Goal: Transaction & Acquisition: Purchase product/service

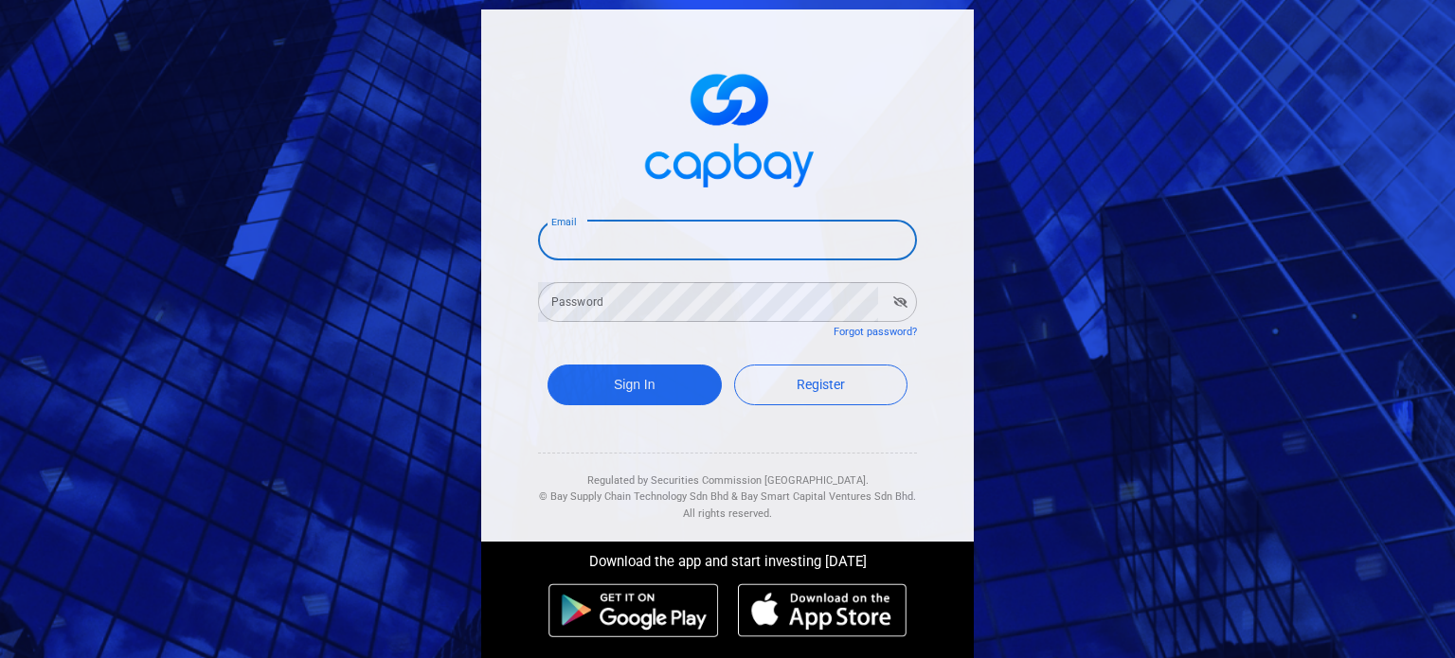
click at [603, 243] on input "Email" at bounding box center [727, 241] width 379 height 40
paste input "[EMAIL_ADDRESS][DOMAIN_NAME]"
type input "[EMAIL_ADDRESS][DOMAIN_NAME]"
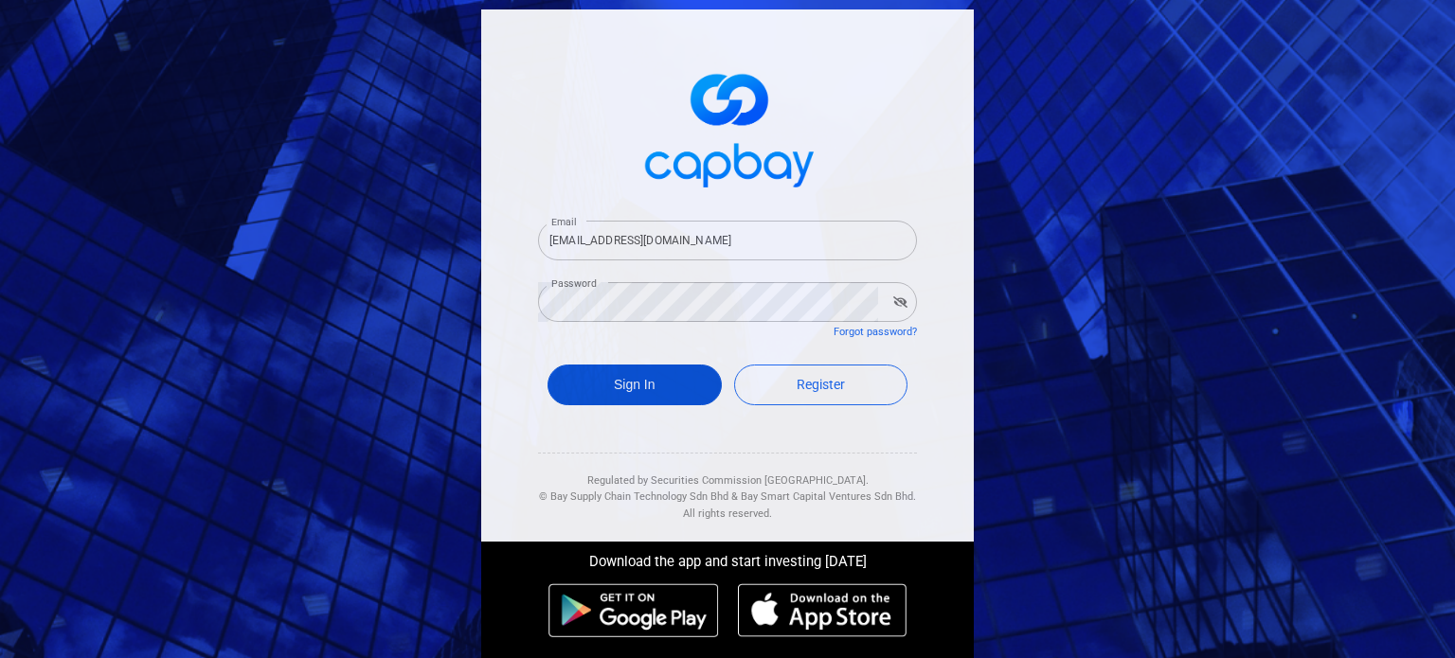
click at [618, 379] on button "Sign In" at bounding box center [635, 385] width 174 height 41
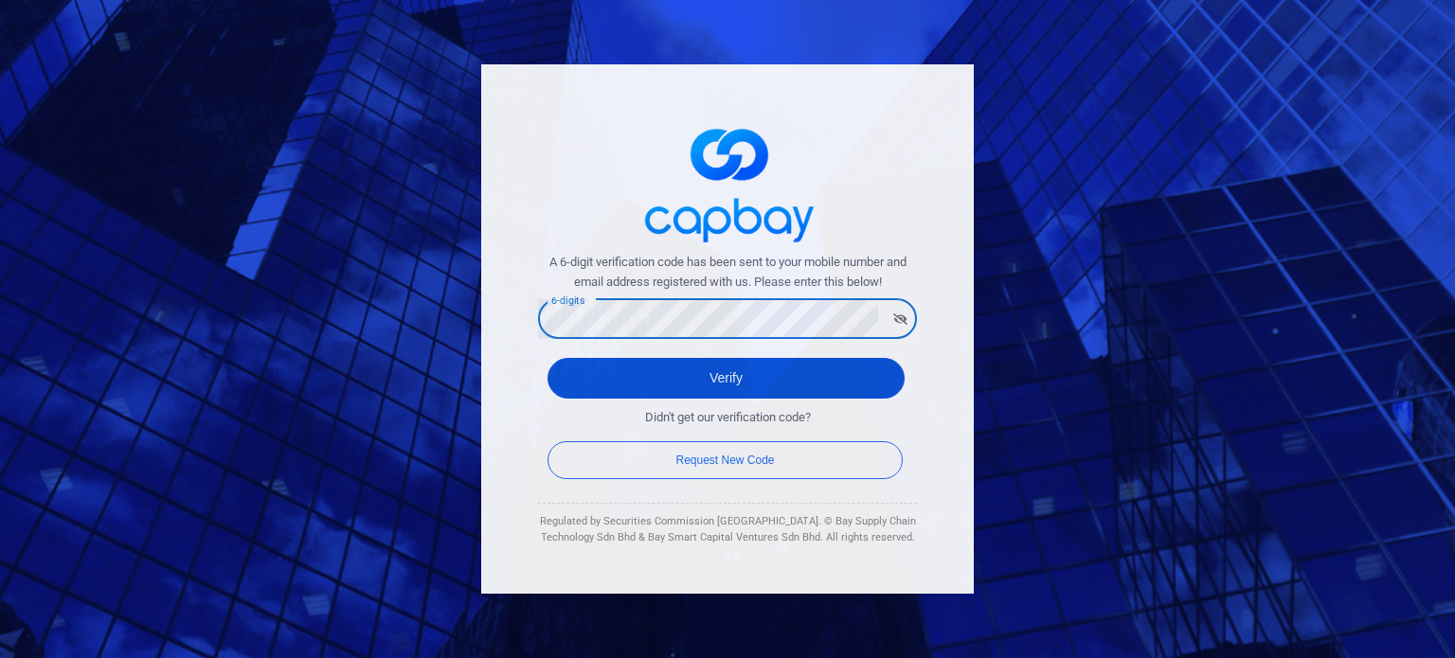
click at [660, 370] on button "Verify" at bounding box center [726, 378] width 357 height 41
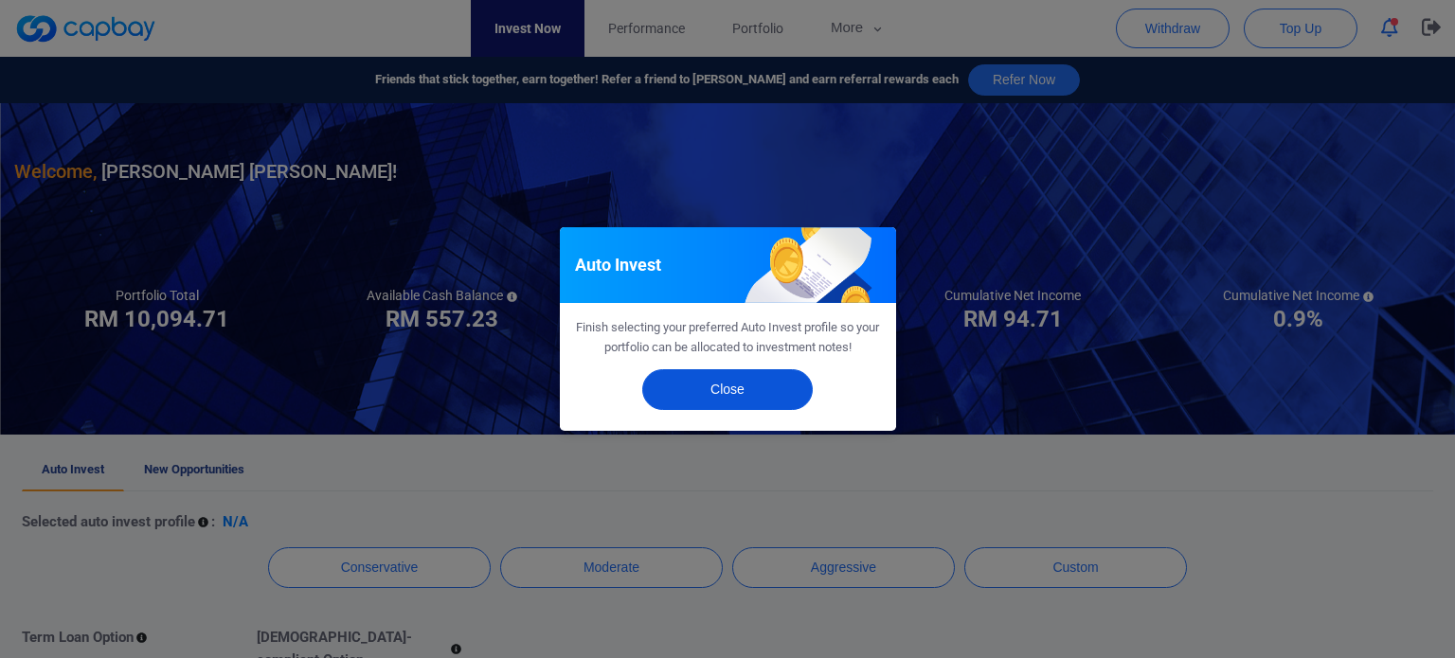
click at [663, 380] on button "Close" at bounding box center [727, 390] width 171 height 41
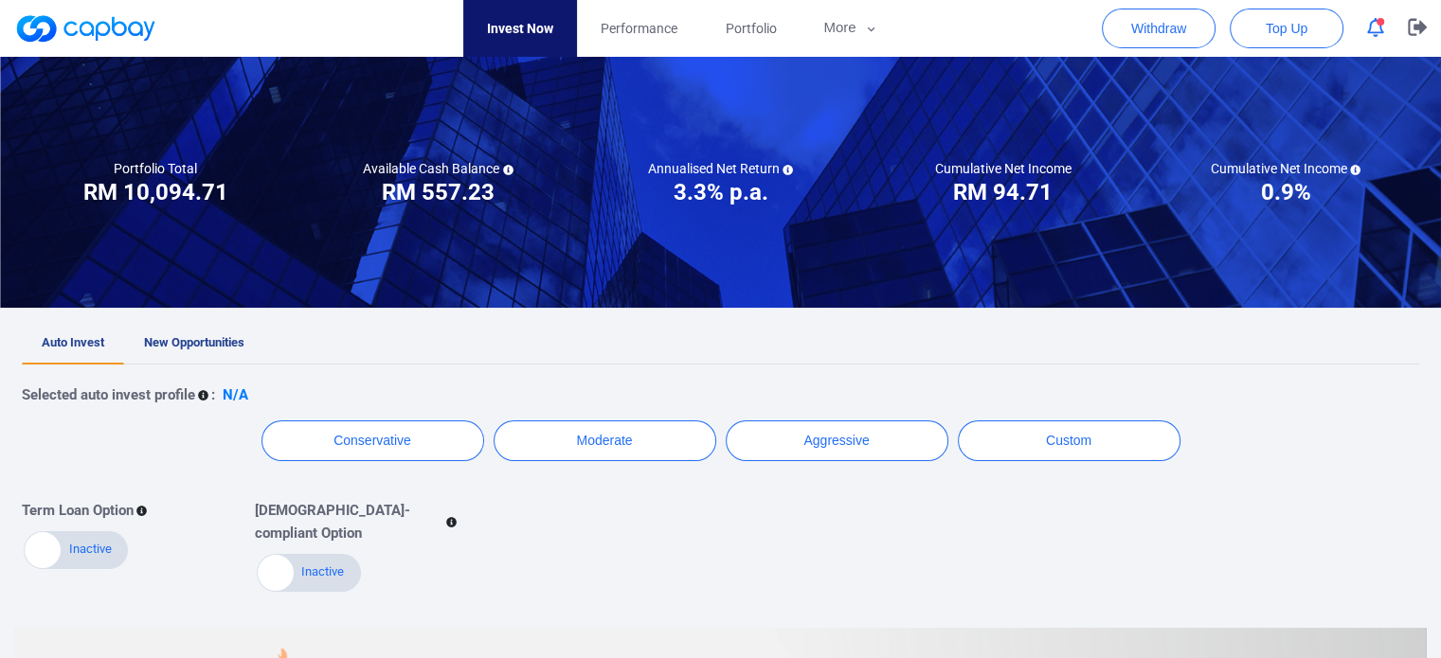
scroll to position [132, 0]
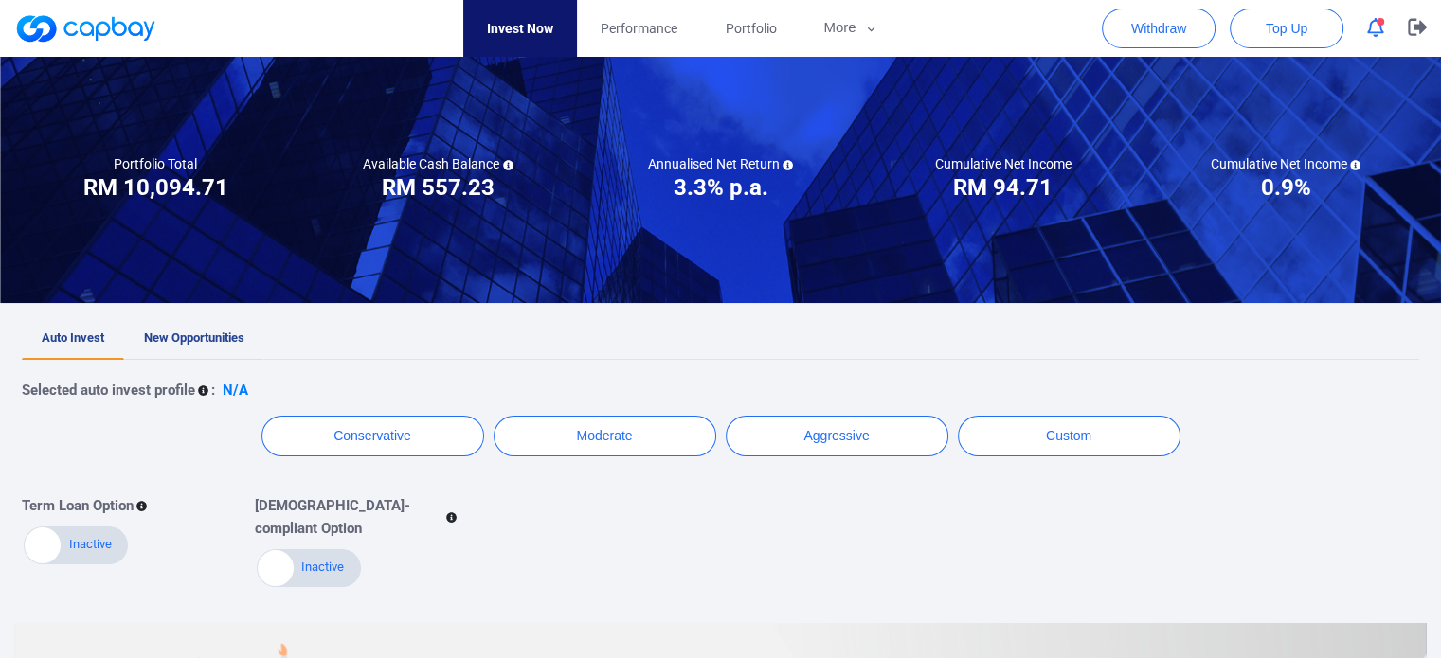
click at [209, 338] on span "New Opportunities" at bounding box center [194, 338] width 100 height 14
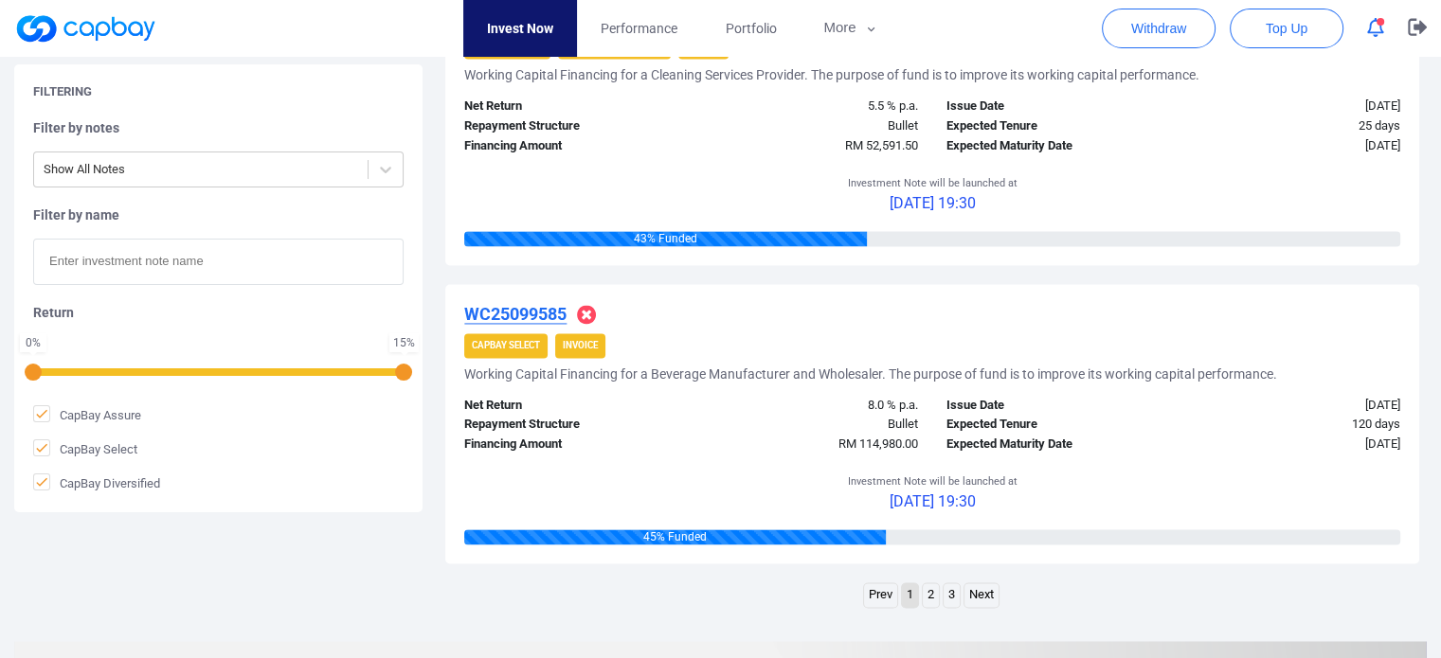
scroll to position [2864, 0]
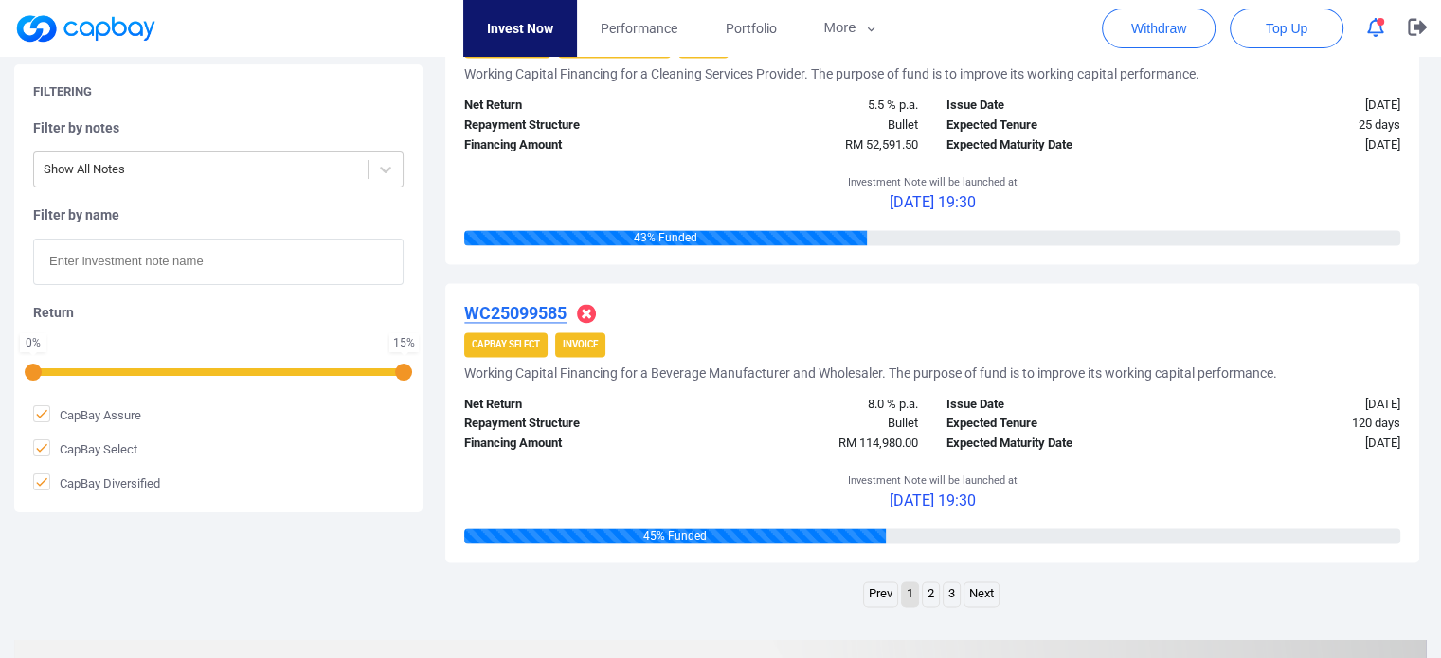
click at [928, 590] on link "2" at bounding box center [931, 595] width 16 height 24
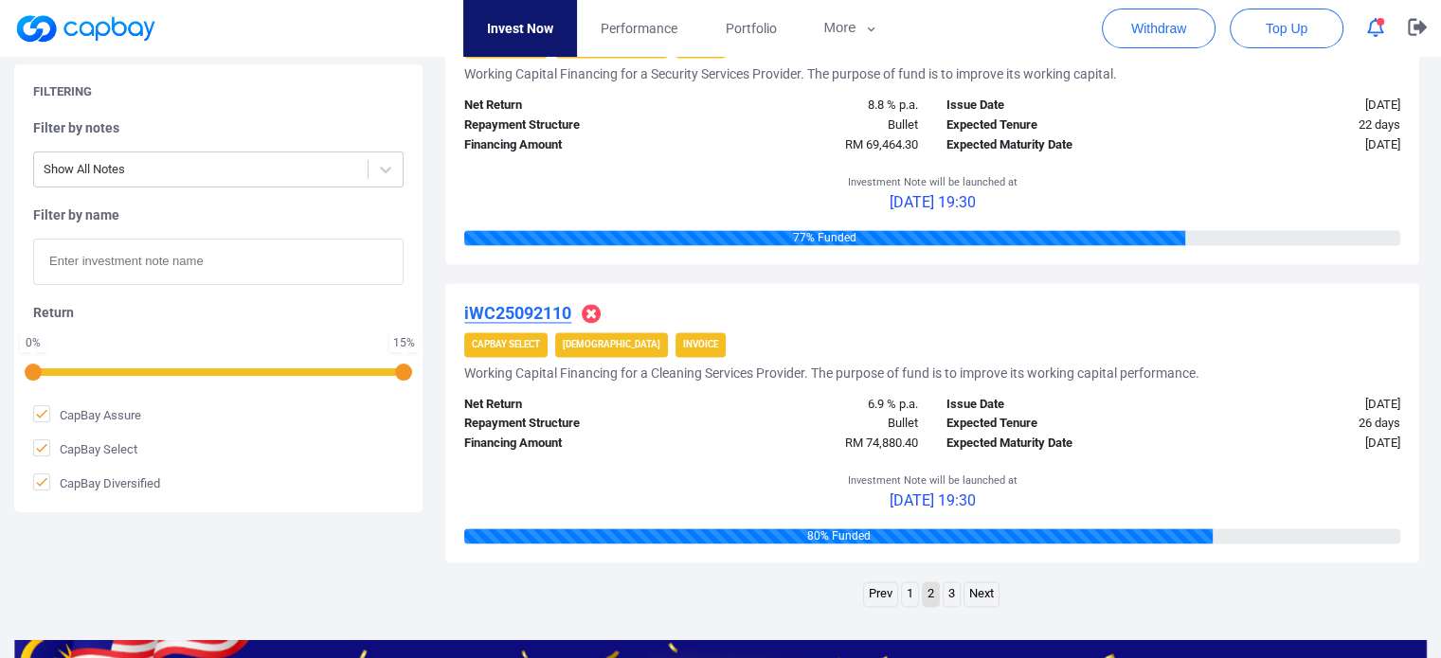
click at [952, 596] on link "3" at bounding box center [952, 595] width 16 height 24
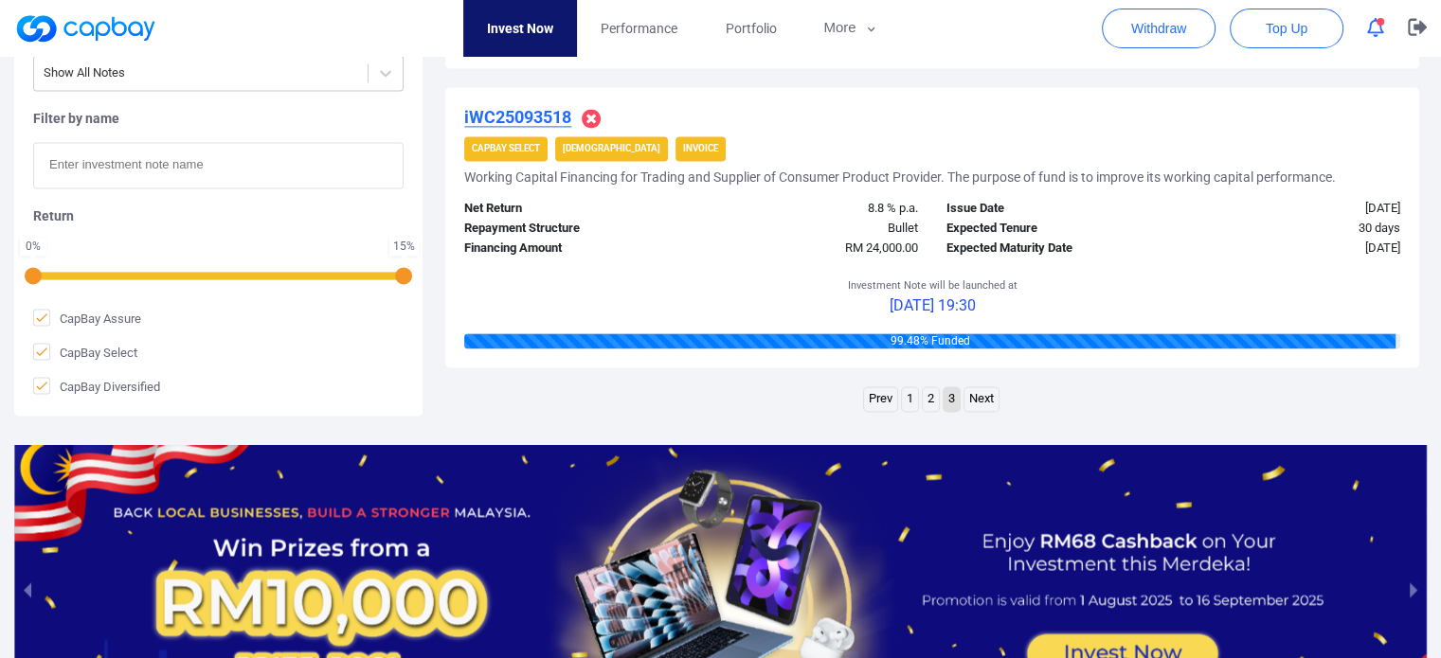
scroll to position [2759, 0]
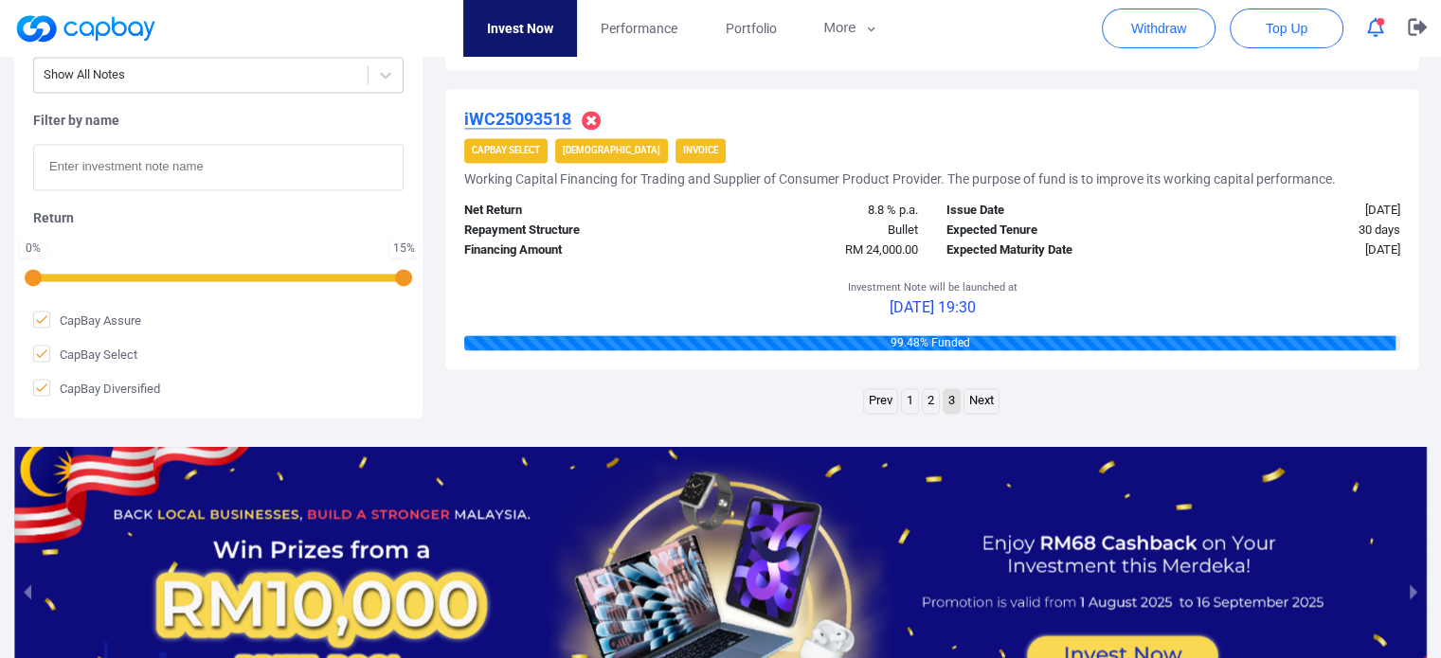
click at [930, 403] on link "2" at bounding box center [931, 401] width 16 height 24
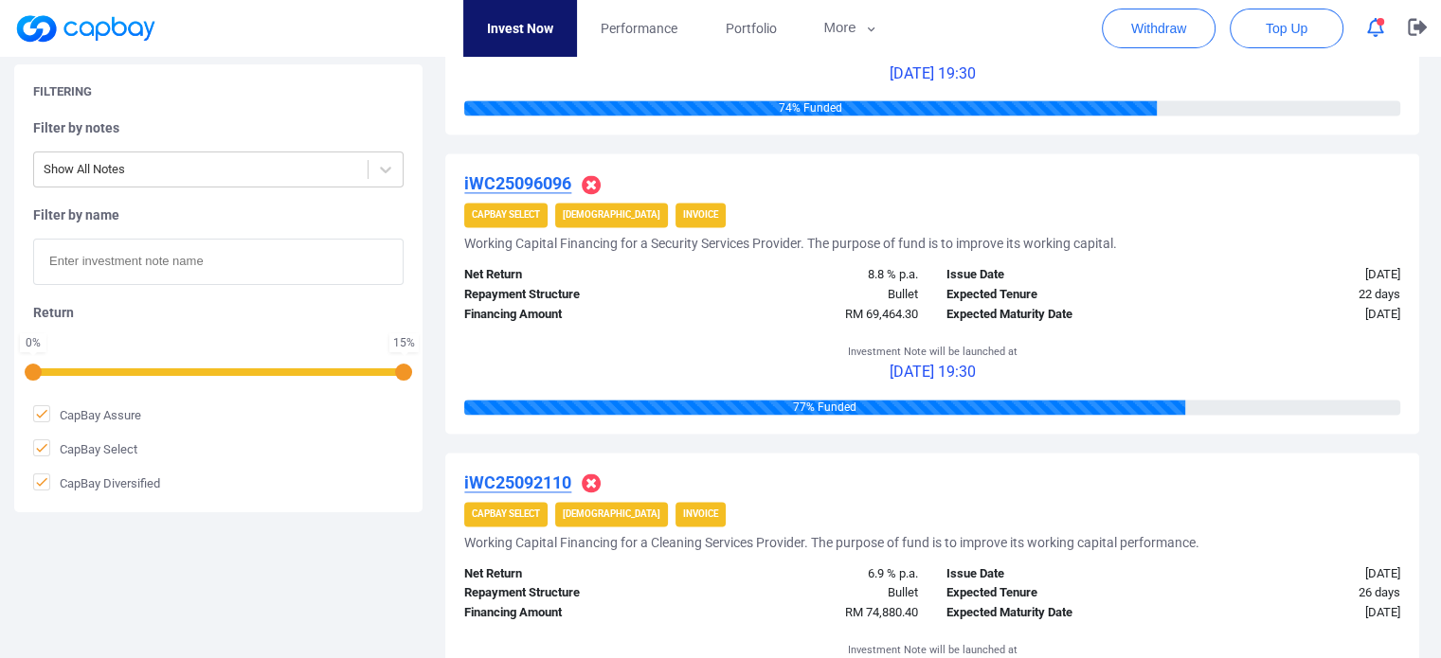
scroll to position [3032, 0]
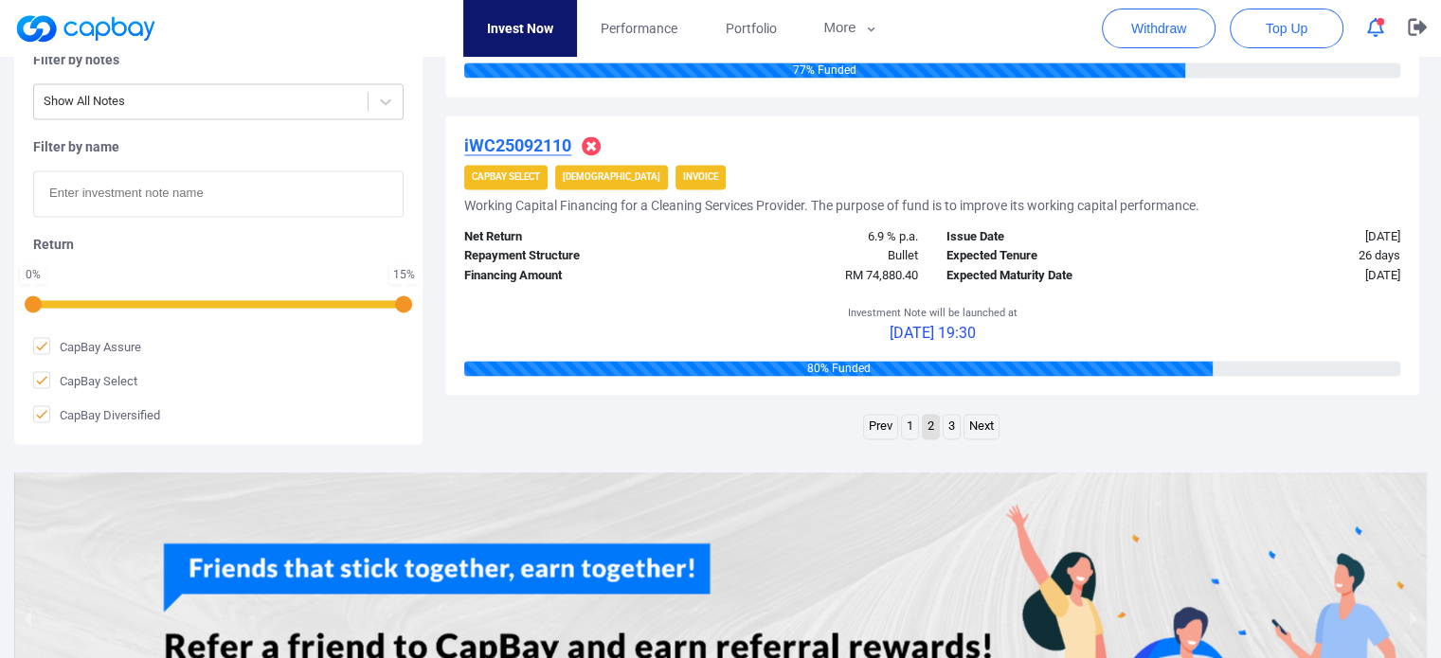
click at [905, 431] on link "1" at bounding box center [910, 427] width 16 height 24
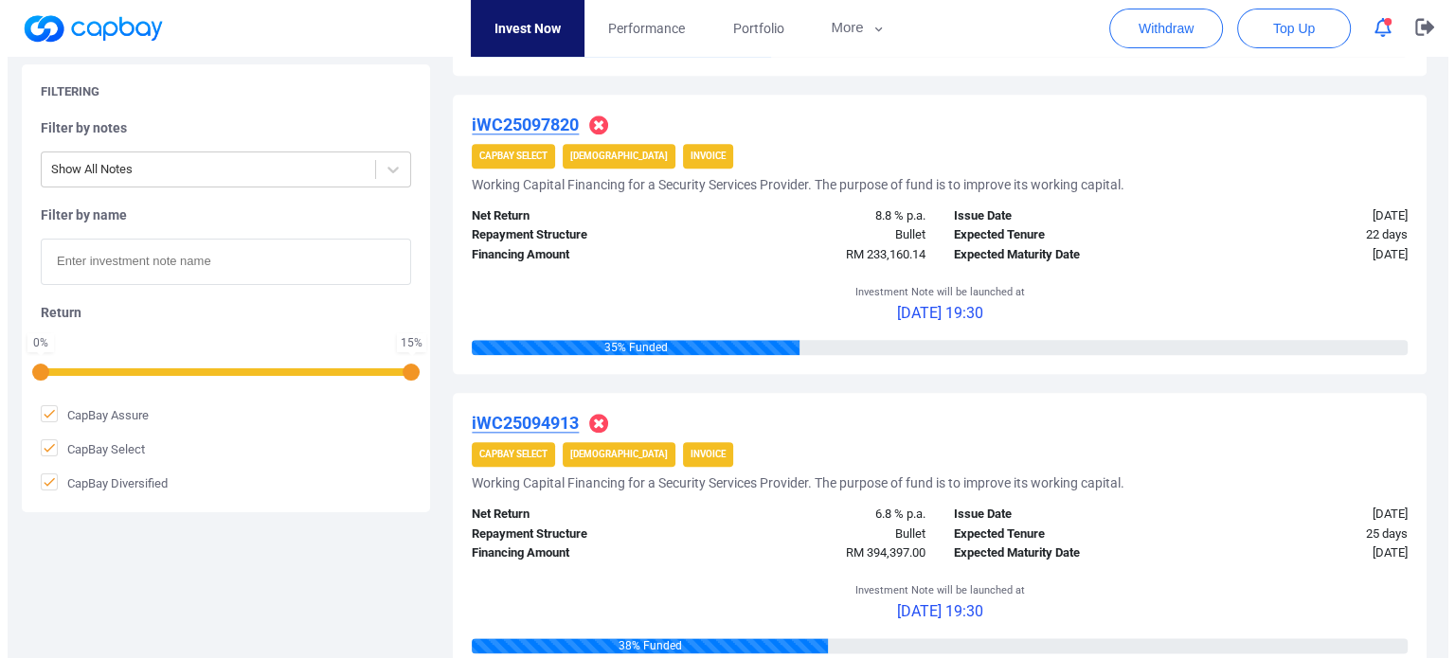
scroll to position [2155, 0]
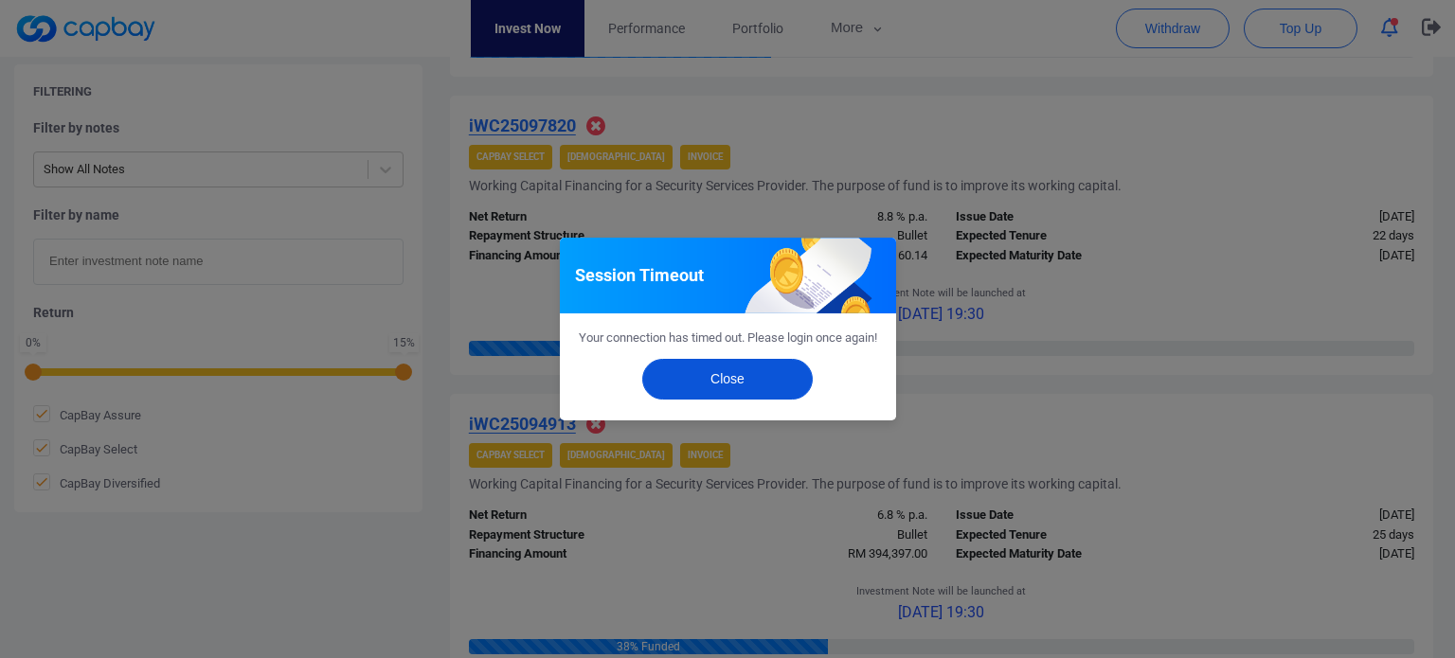
click at [769, 386] on button "Close" at bounding box center [727, 379] width 171 height 41
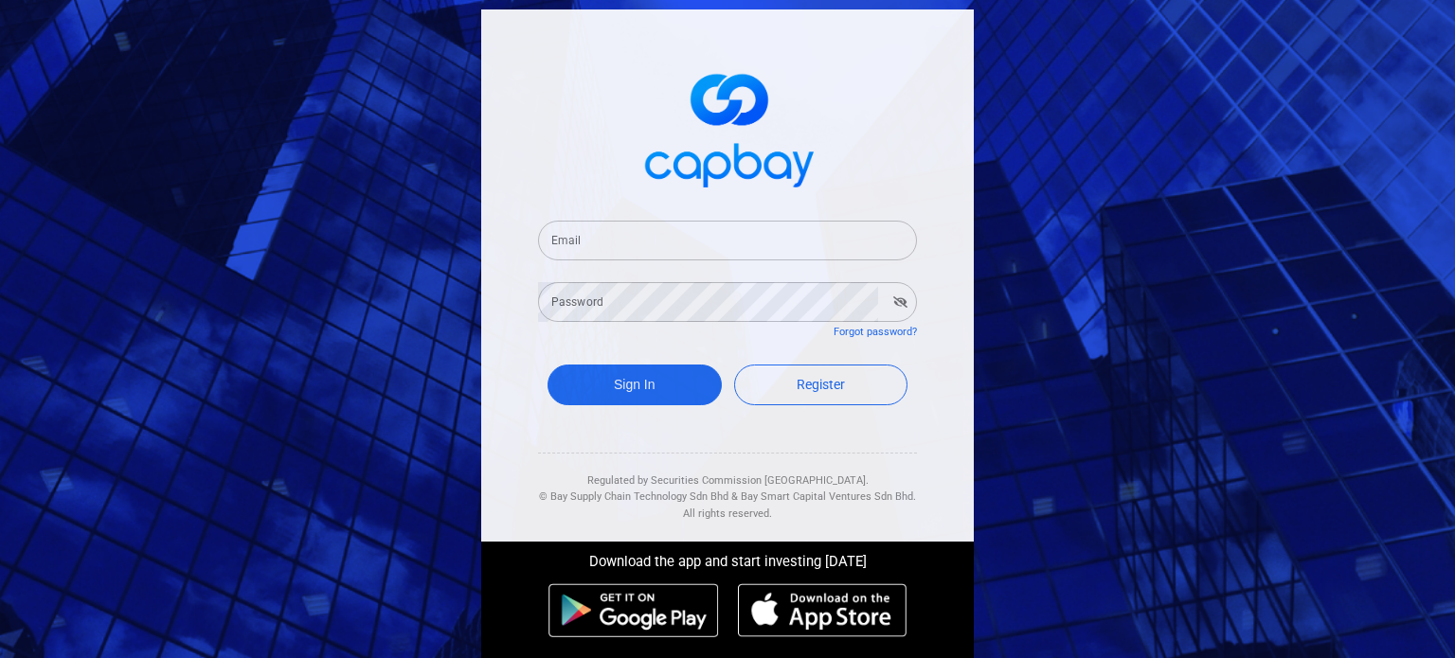
click at [639, 249] on input "Email" at bounding box center [727, 241] width 379 height 40
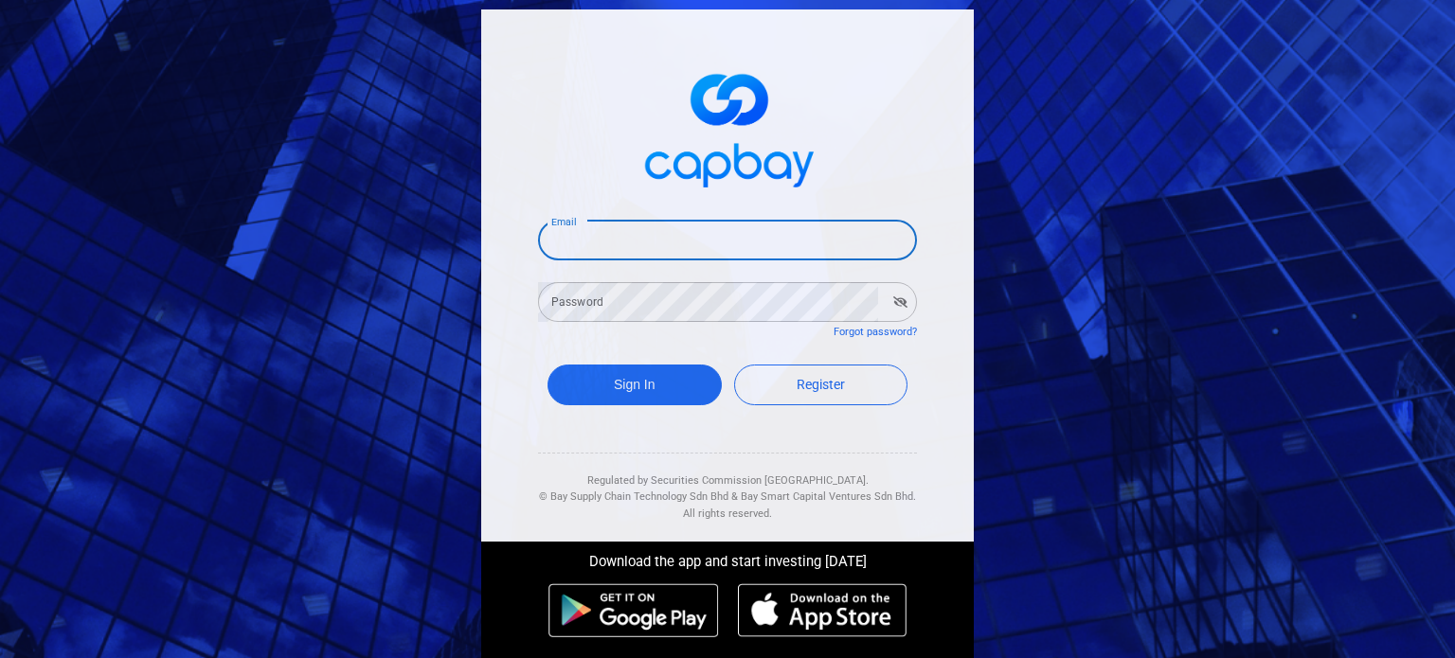
paste input "245242"
type input "245242"
drag, startPoint x: 639, startPoint y: 249, endPoint x: 474, endPoint y: 222, distance: 167.1
click at [514, 243] on div "Email 245242 Email Password Password Forgot password? Sign In Register Regulate…" at bounding box center [727, 275] width 493 height 532
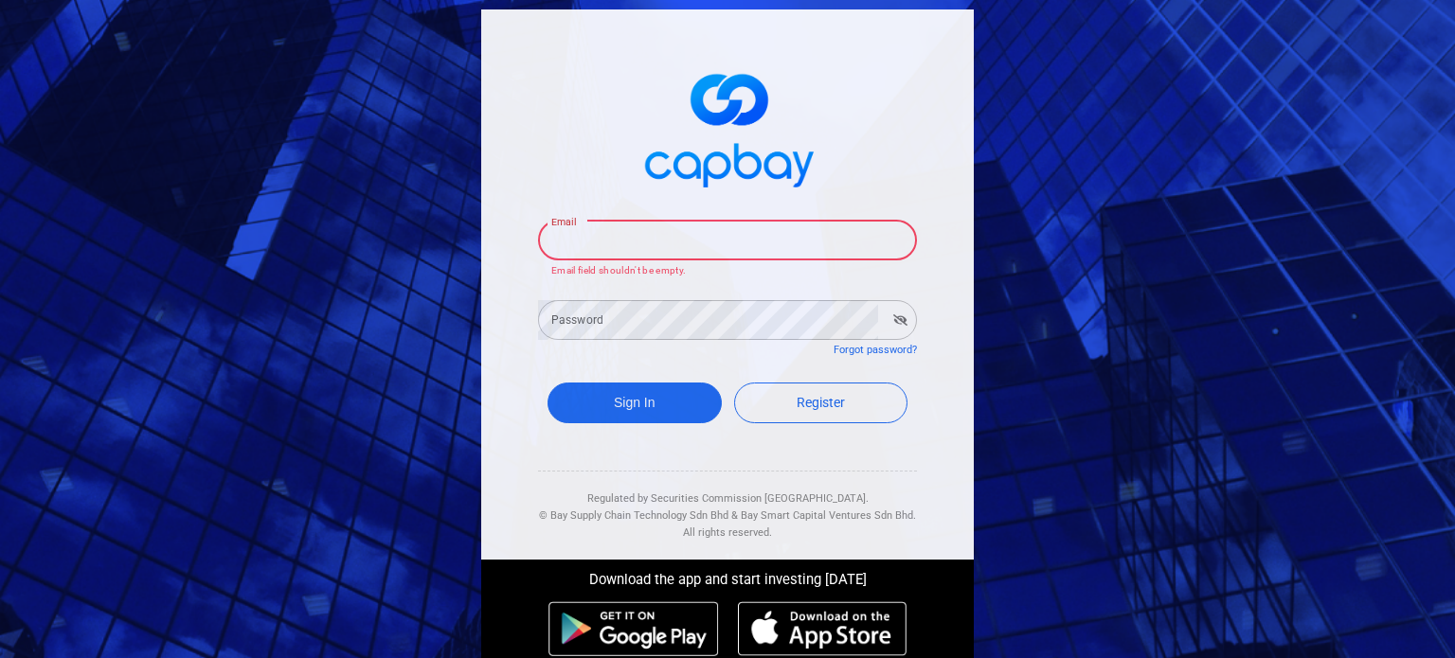
paste input "[EMAIL_ADDRESS][DOMAIN_NAME]"
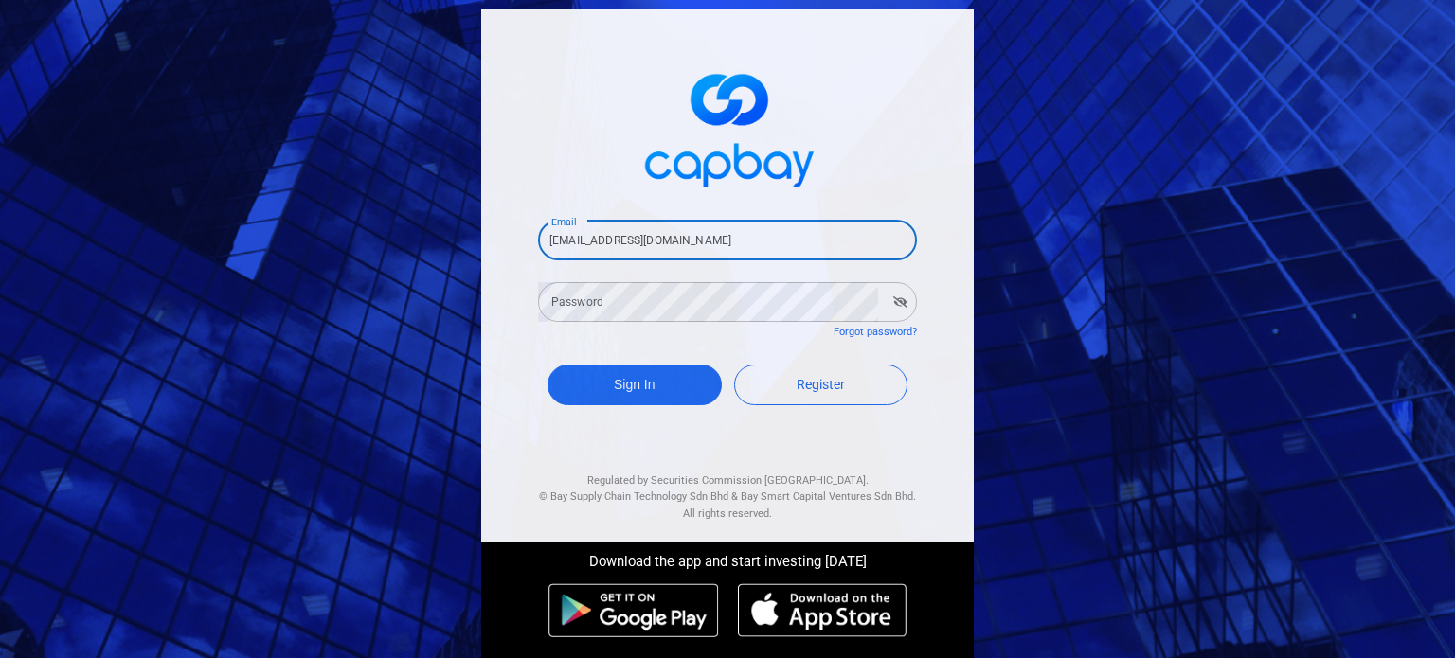
type input "[EMAIL_ADDRESS][DOMAIN_NAME]"
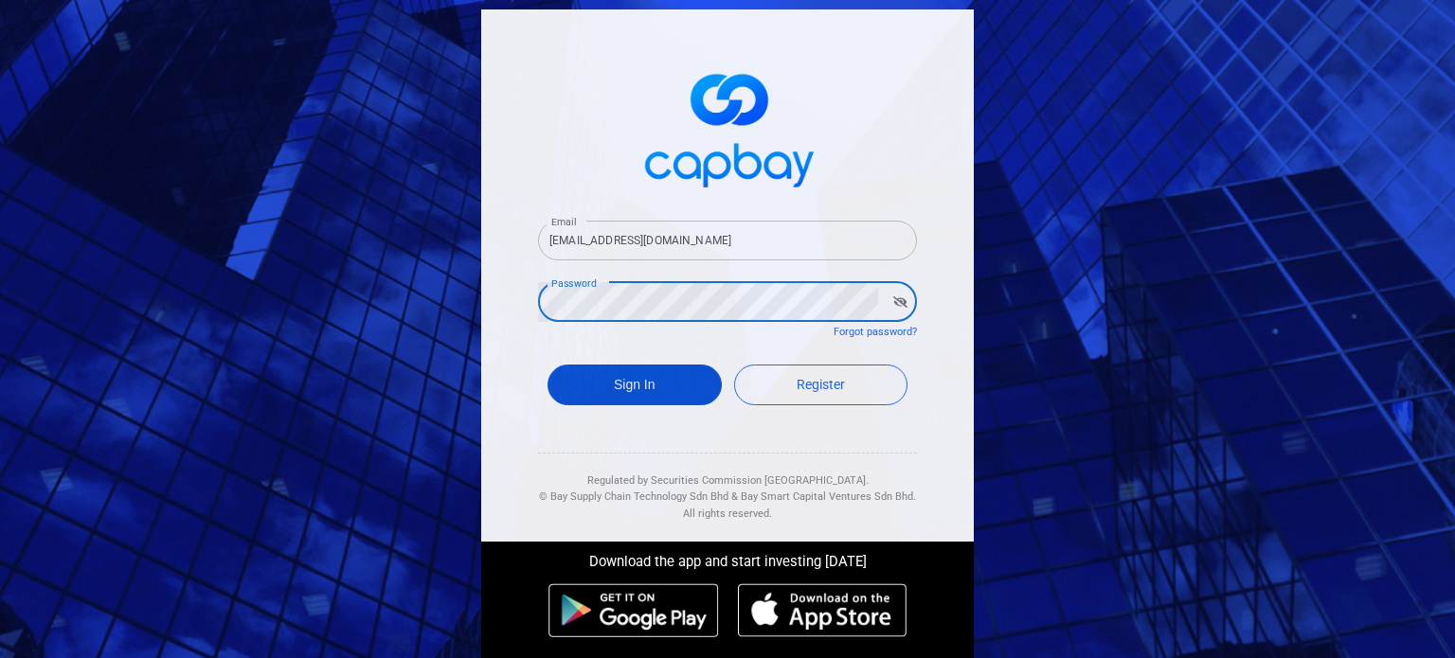
click at [605, 373] on button "Sign In" at bounding box center [635, 385] width 174 height 41
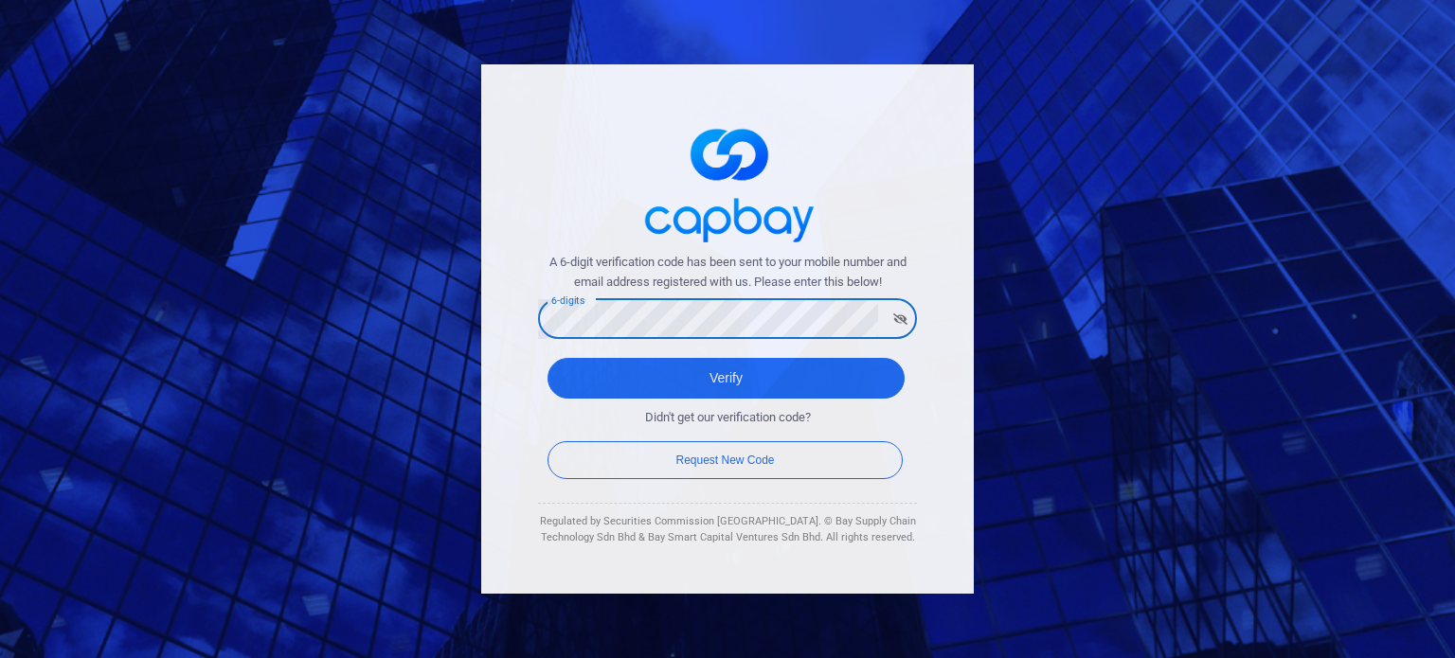
click at [576, 310] on div "6-digits 6-digits" at bounding box center [727, 318] width 379 height 43
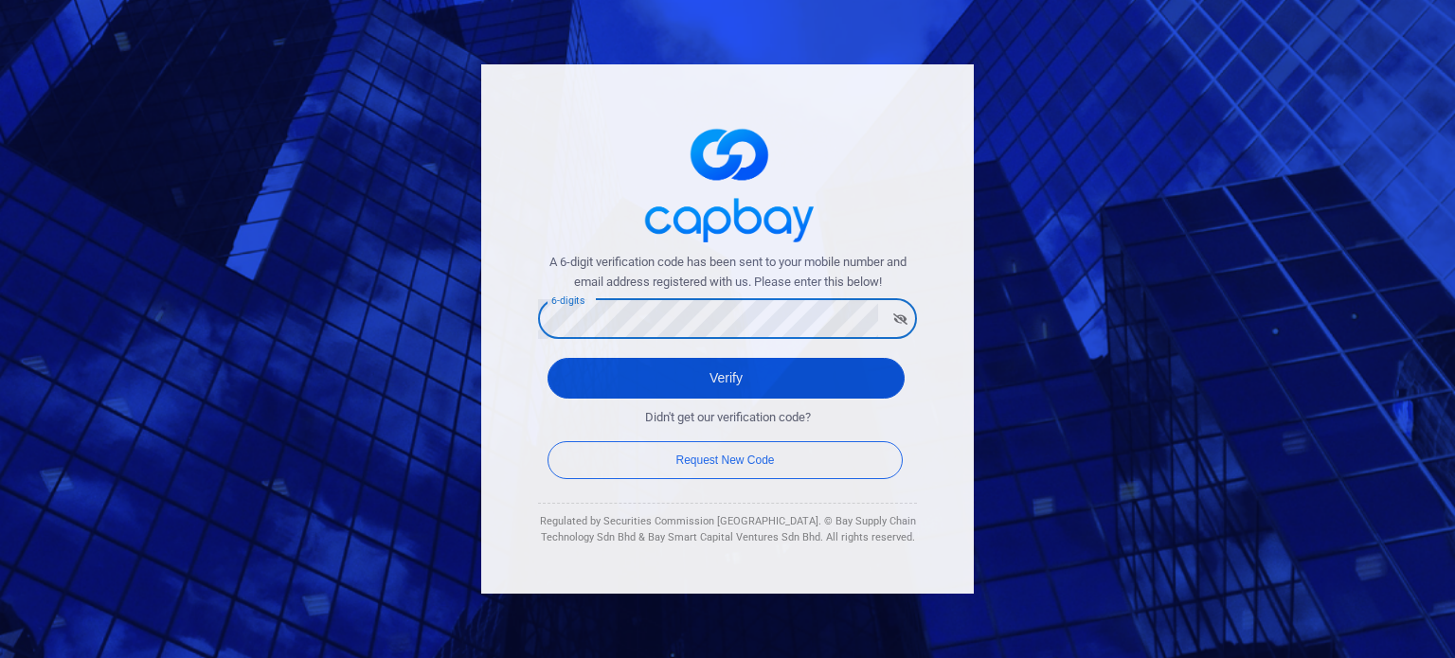
click at [634, 384] on button "Verify" at bounding box center [726, 378] width 357 height 41
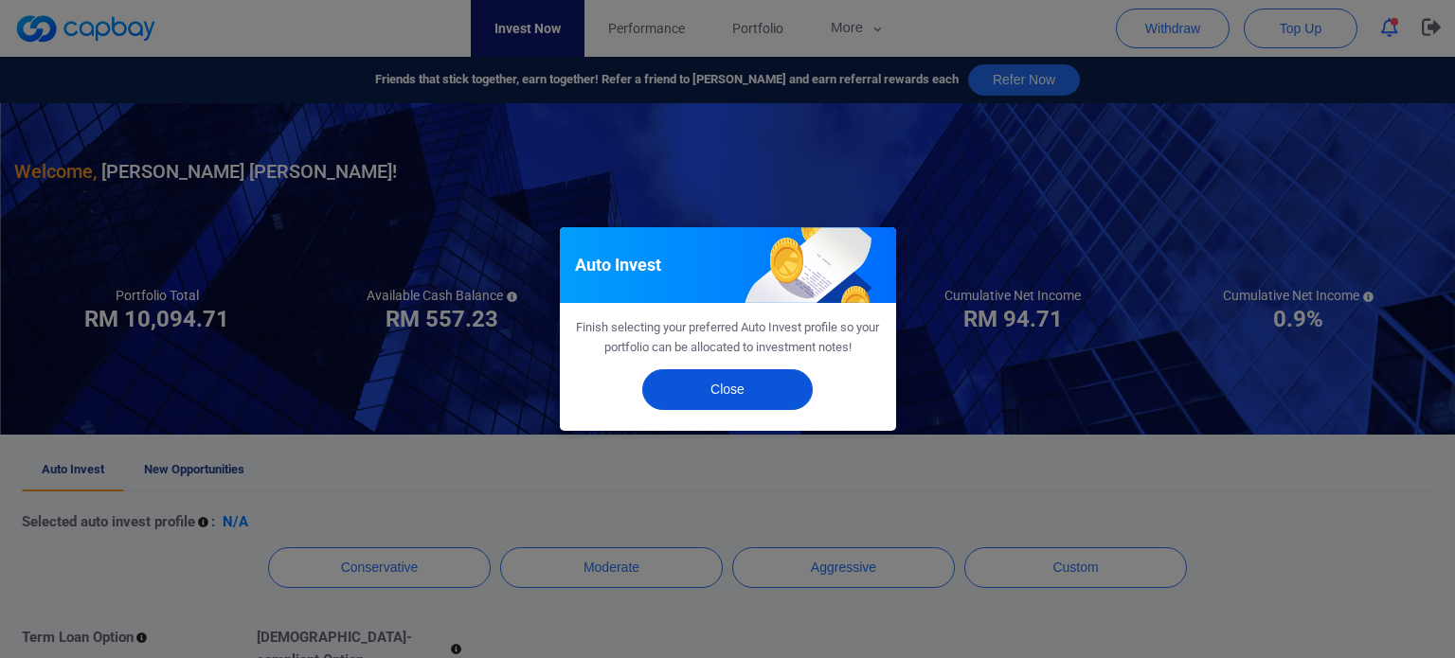
click at [786, 399] on button "Close" at bounding box center [727, 390] width 171 height 41
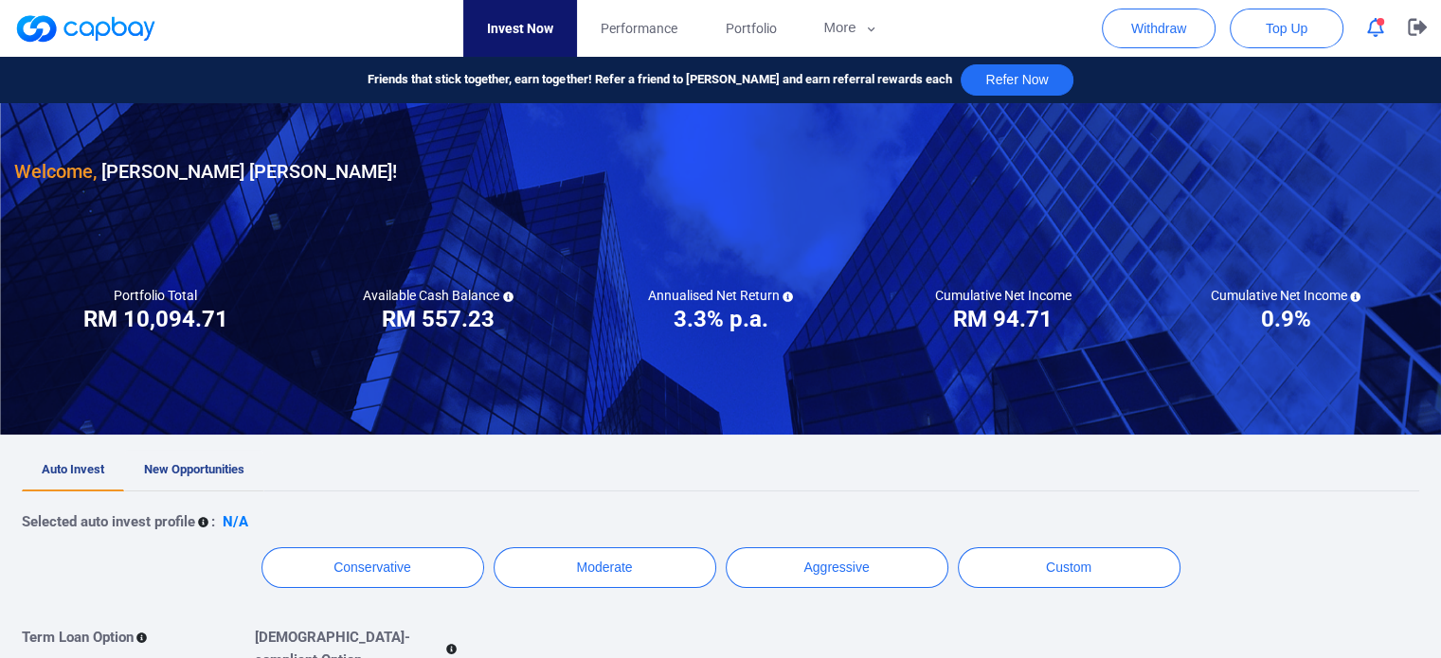
click at [223, 474] on span "New Opportunities" at bounding box center [194, 469] width 100 height 14
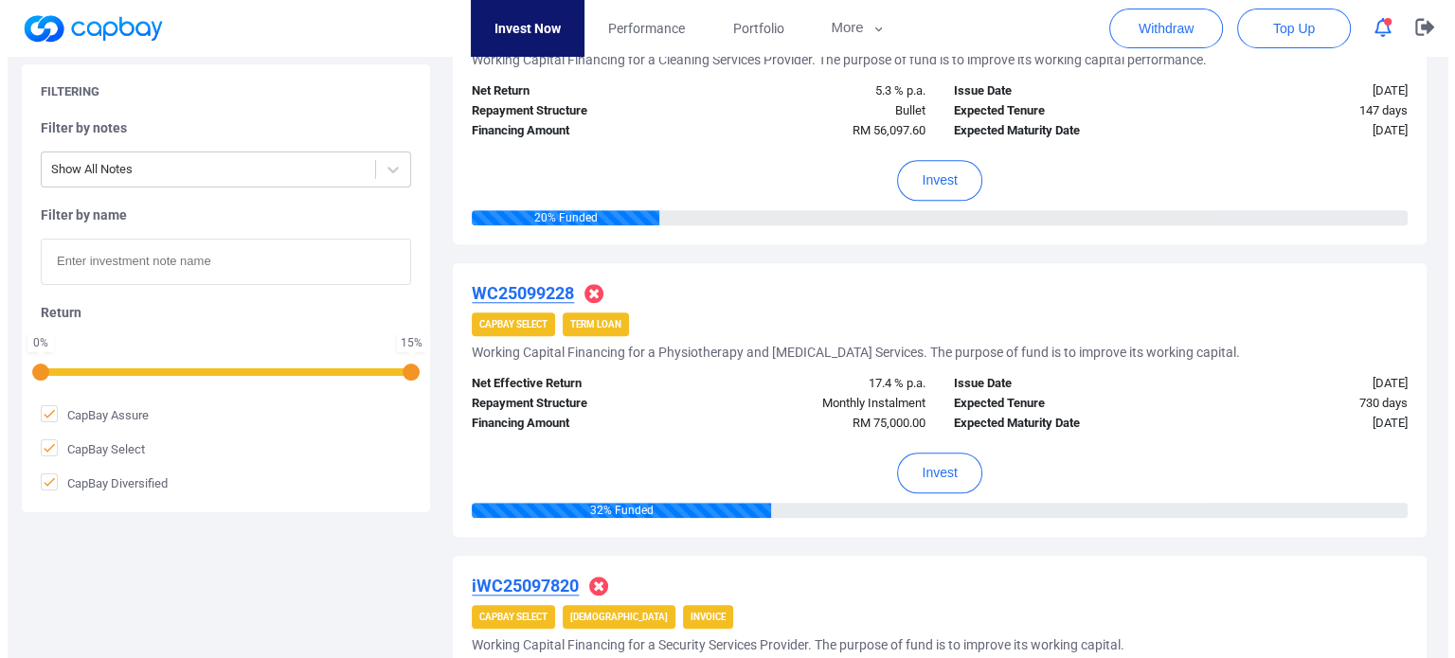
scroll to position [1705, 0]
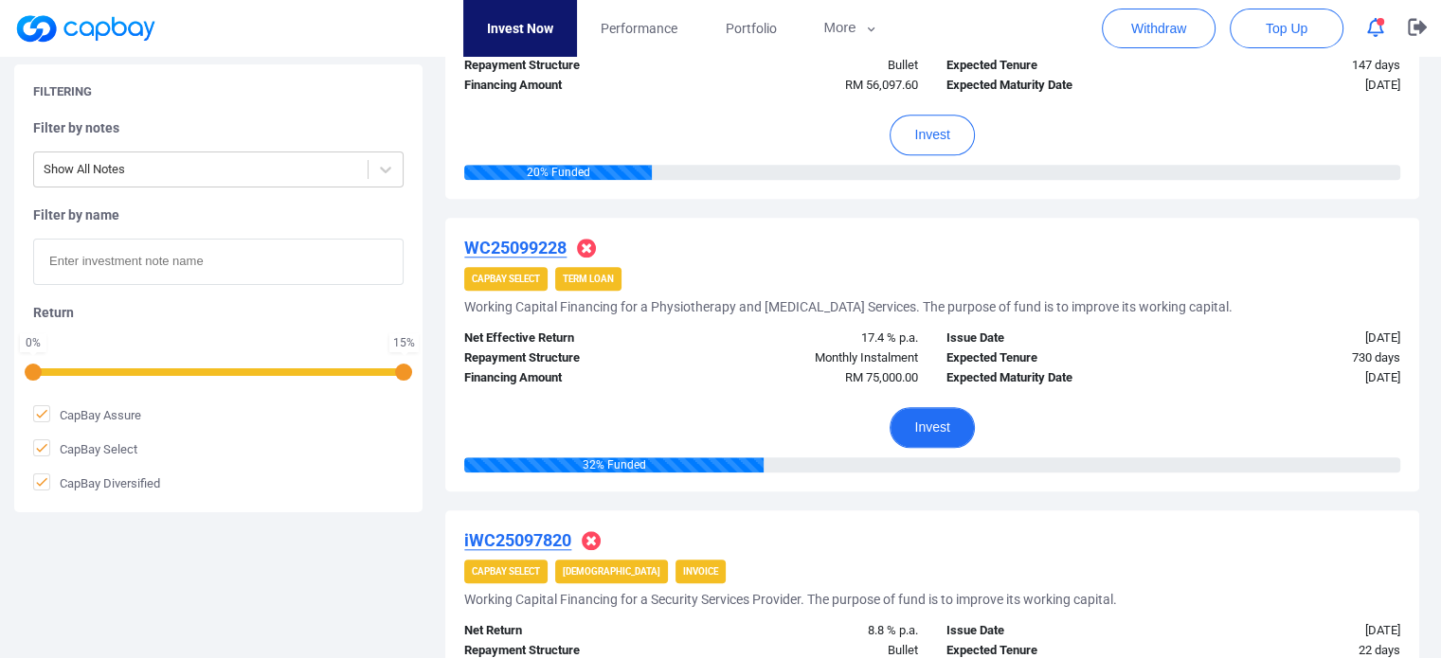
click at [931, 422] on button "Invest" at bounding box center [932, 427] width 84 height 41
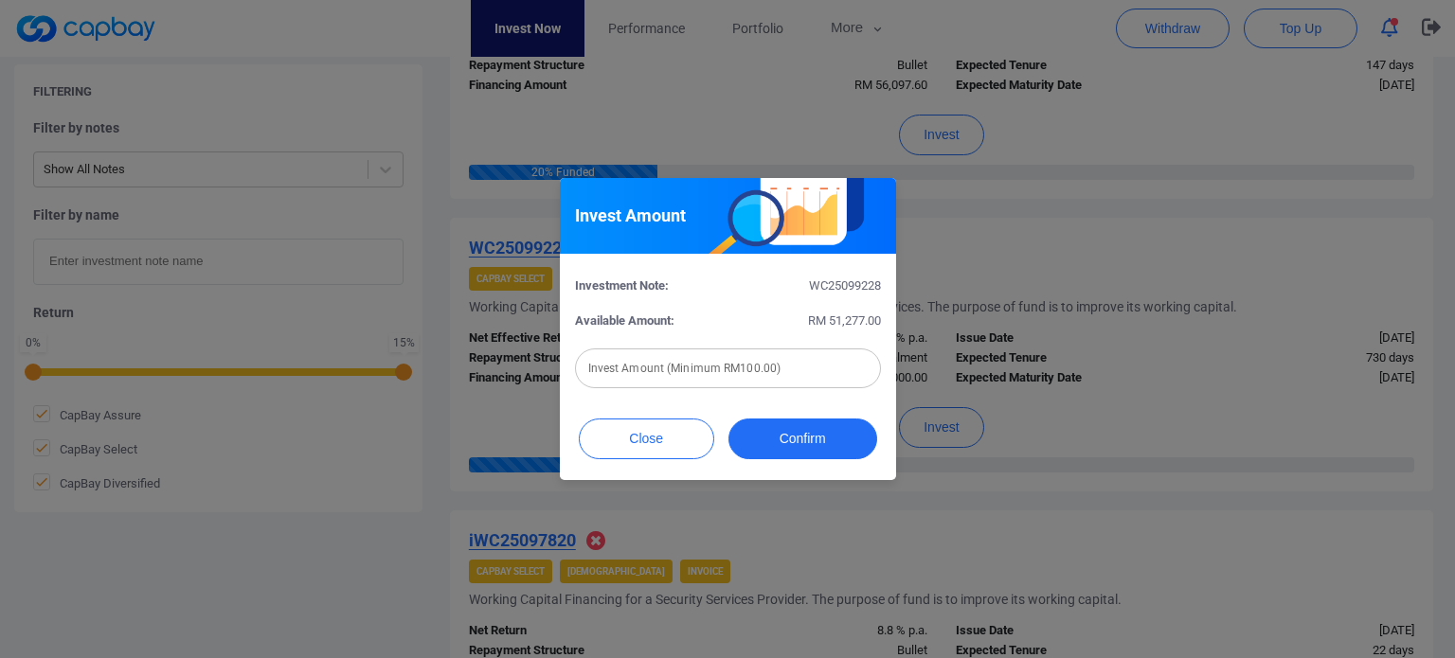
click at [808, 370] on input "text" at bounding box center [728, 369] width 306 height 40
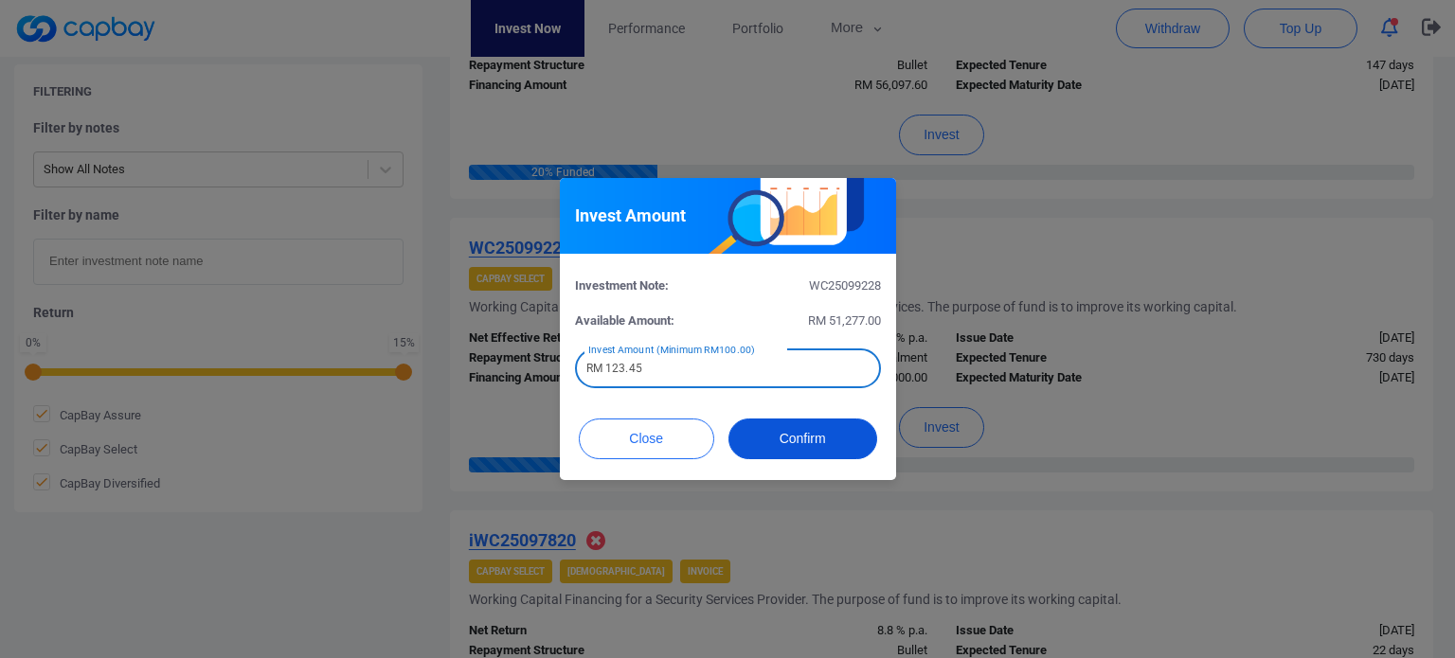
type input "RM 123.45"
click at [792, 440] on button "Confirm" at bounding box center [803, 439] width 149 height 41
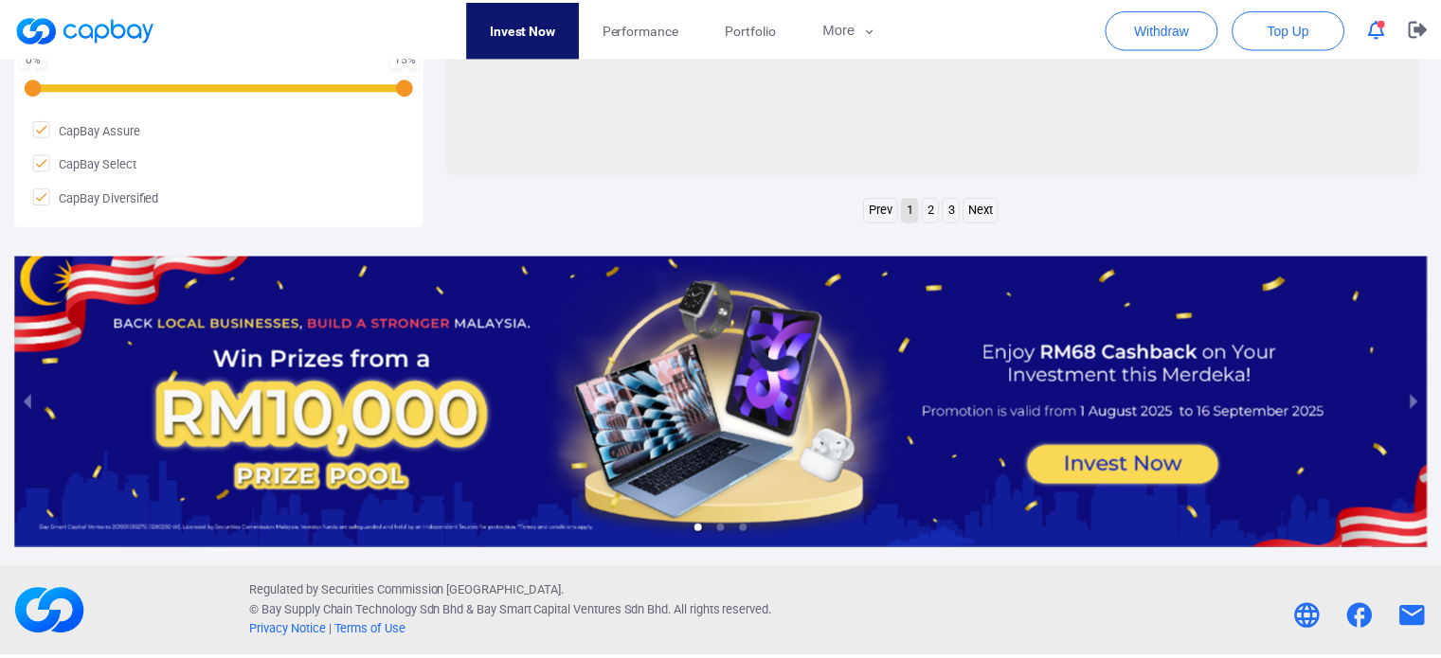
scroll to position [954, 0]
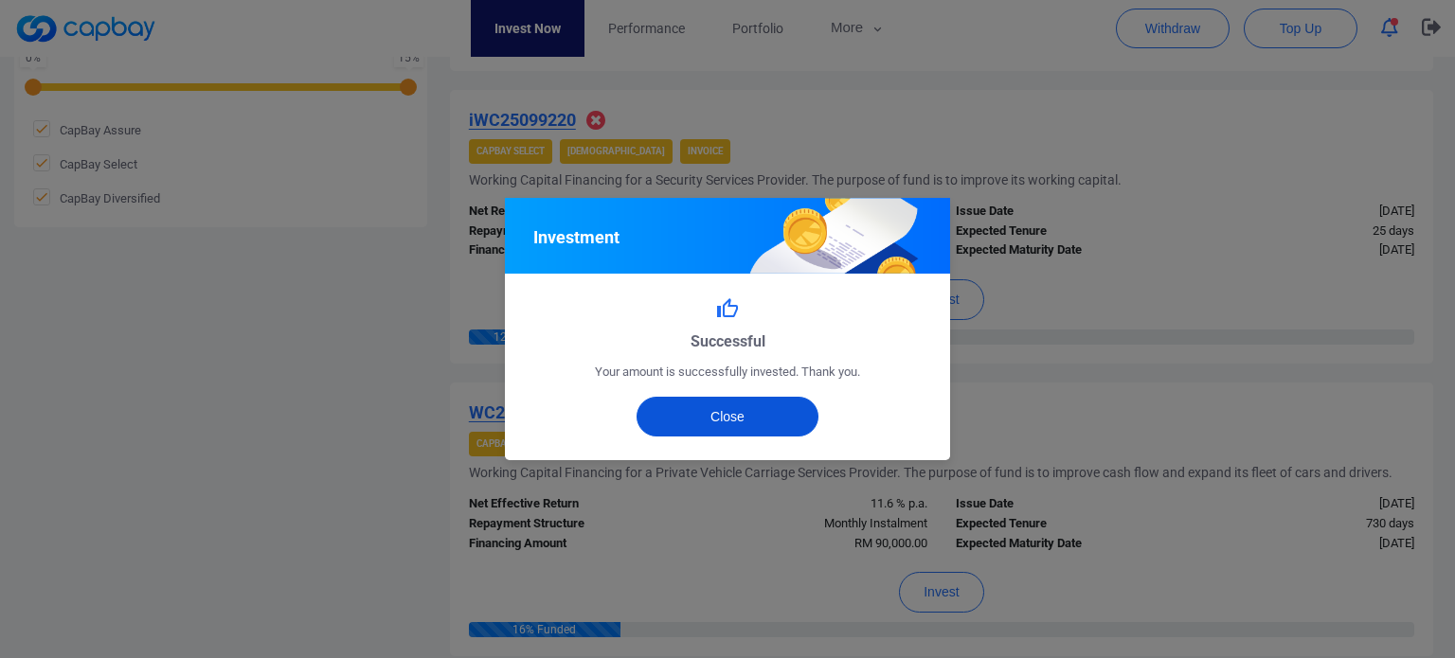
click at [765, 415] on button "Close" at bounding box center [728, 417] width 183 height 40
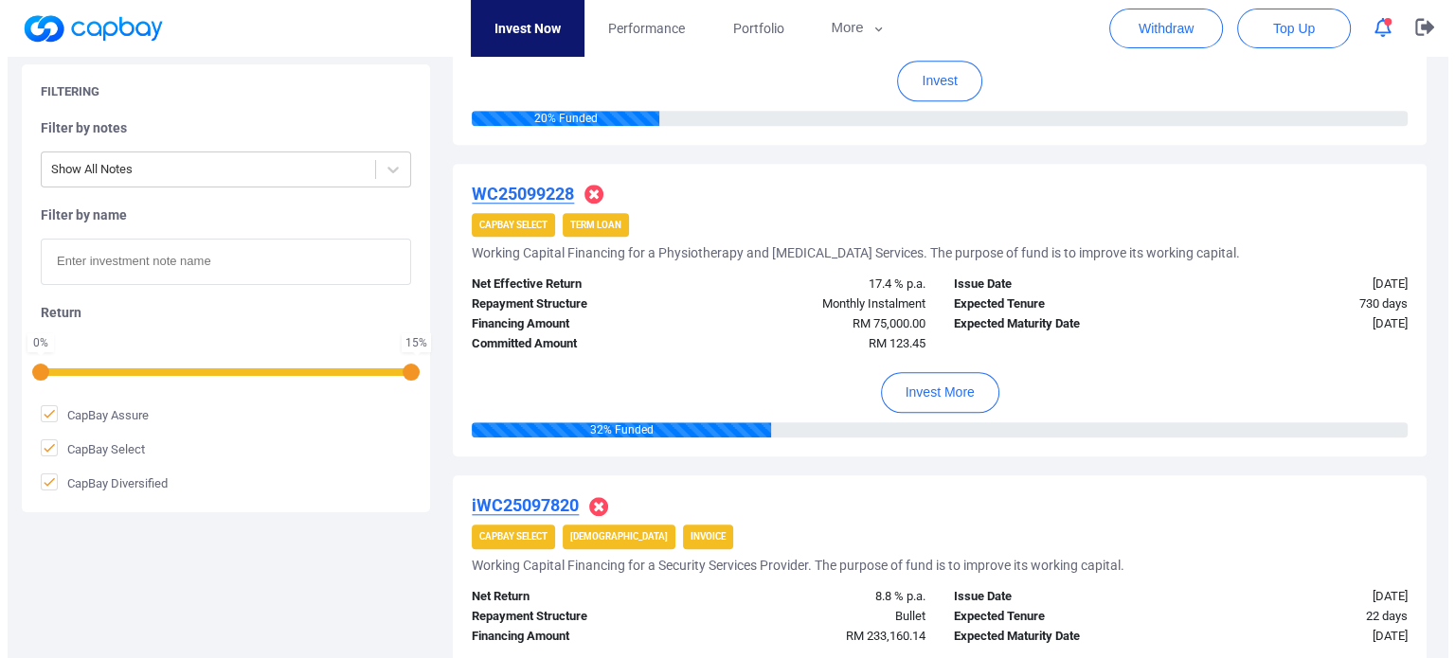
scroll to position [1996, 0]
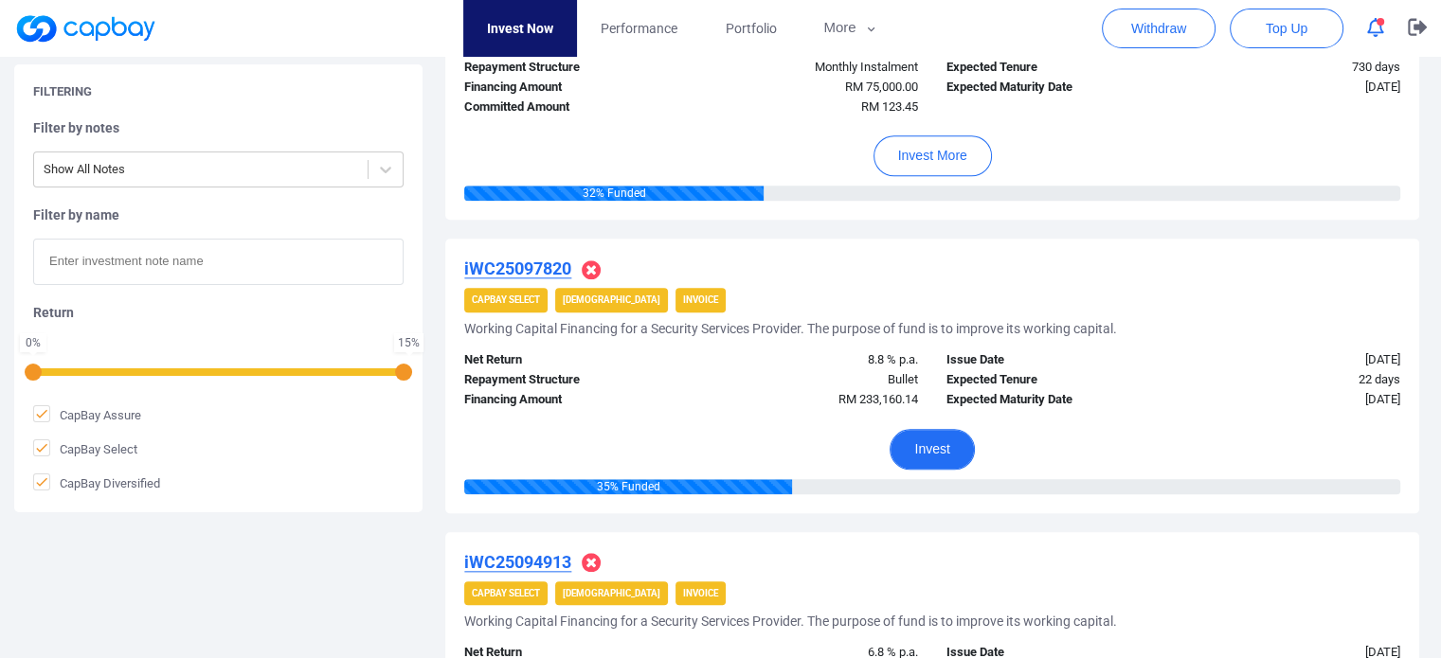
click at [933, 445] on button "Invest" at bounding box center [932, 449] width 84 height 41
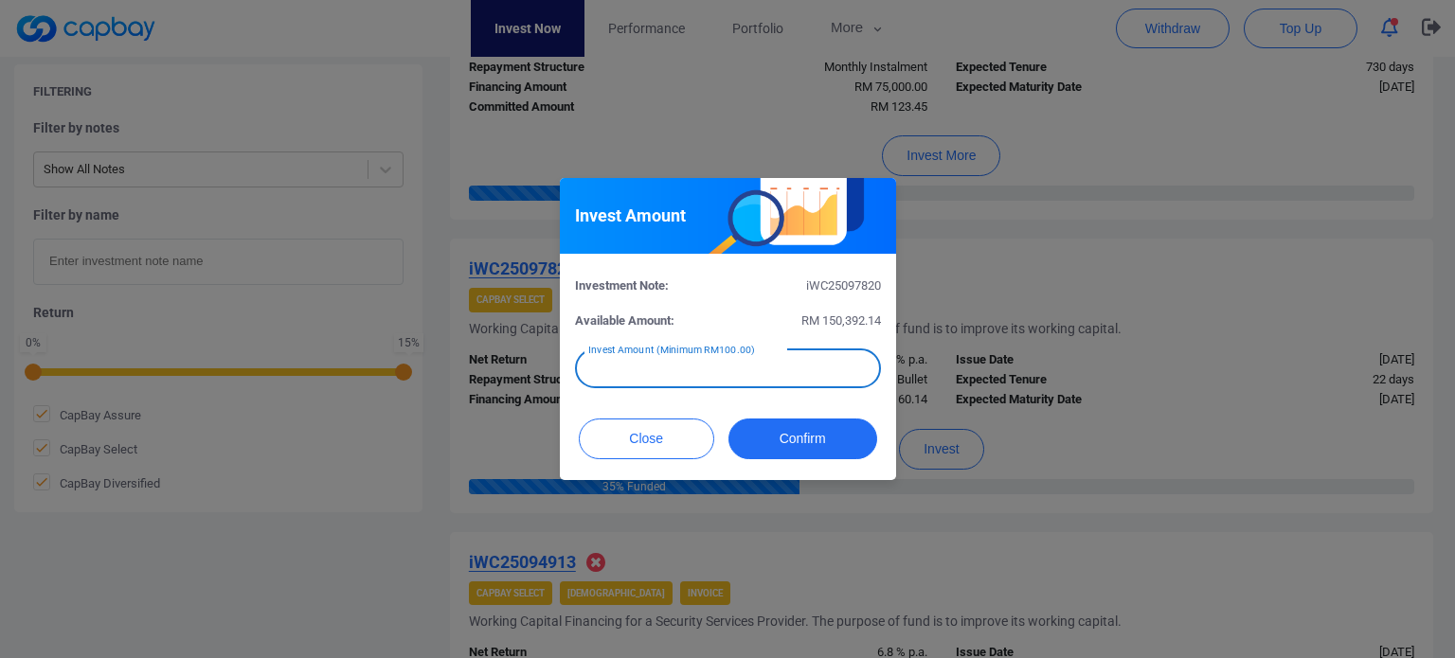
click at [762, 373] on input "text" at bounding box center [728, 369] width 306 height 40
type input "RM 260.26"
click at [783, 442] on button "Confirm" at bounding box center [803, 439] width 149 height 41
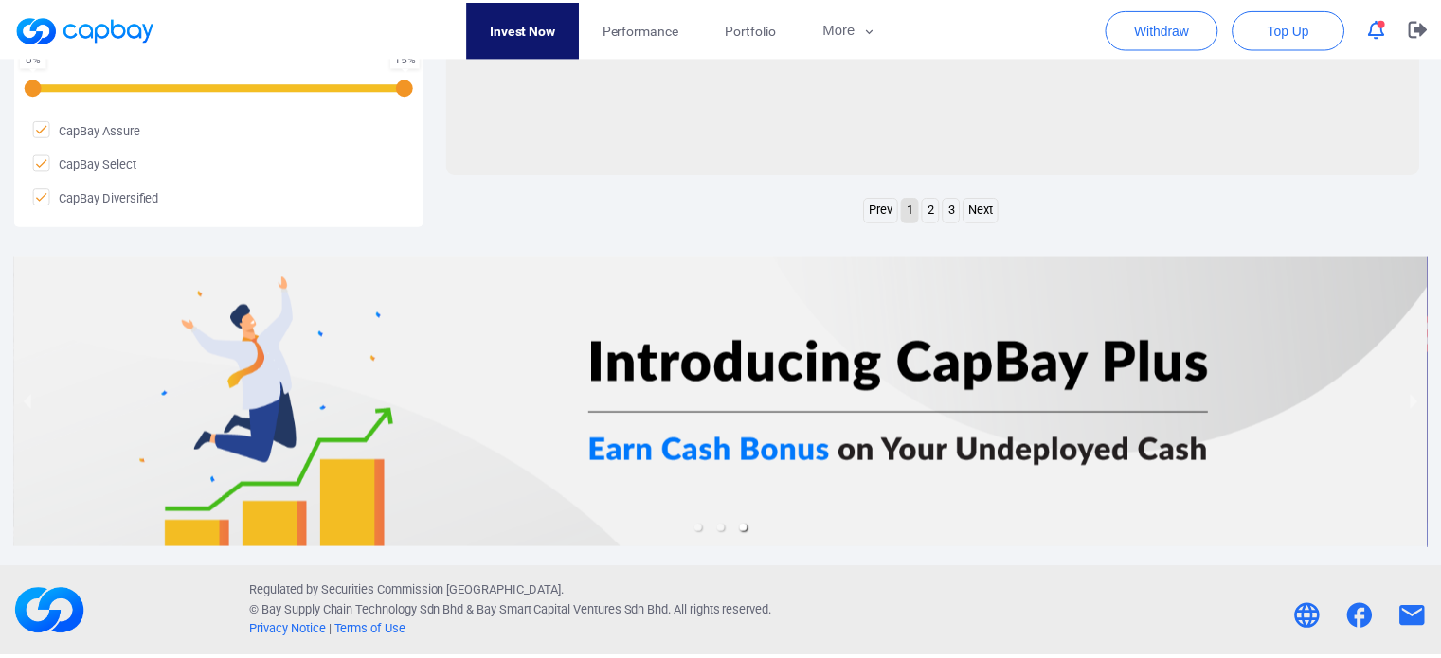
scroll to position [954, 0]
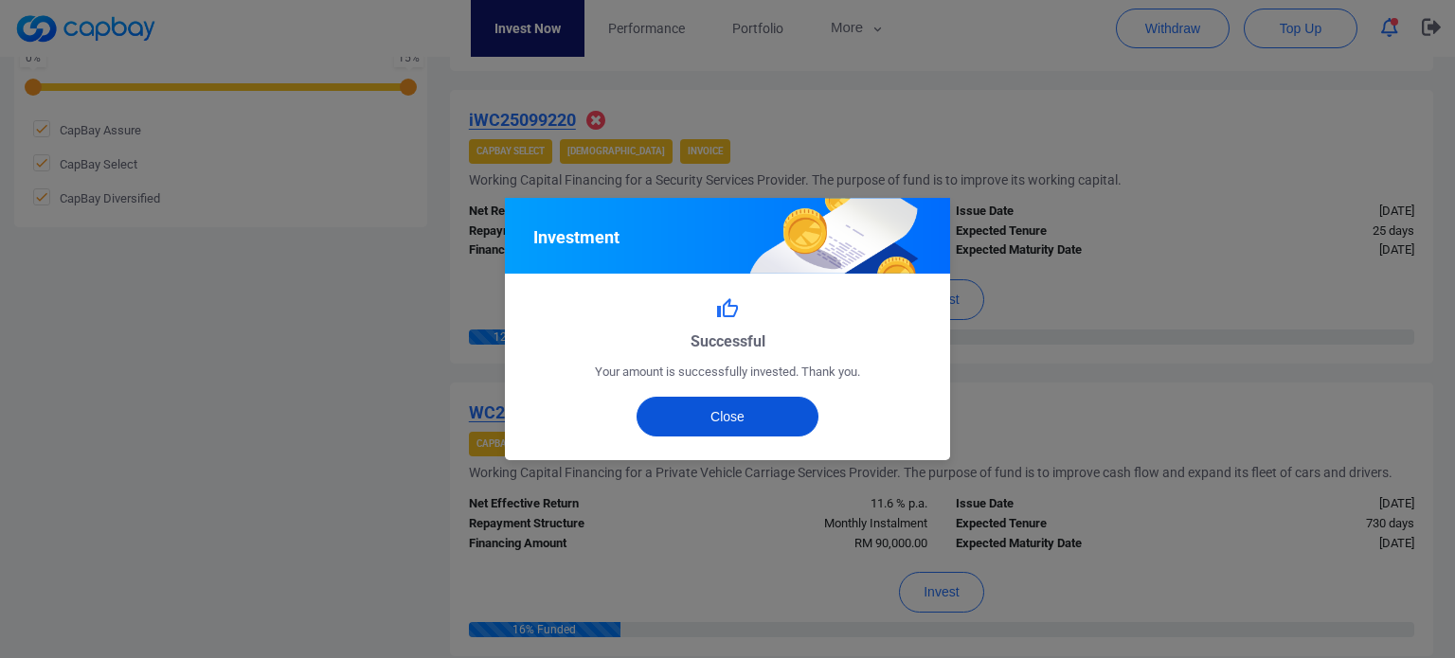
click at [784, 421] on button "Close" at bounding box center [728, 417] width 183 height 40
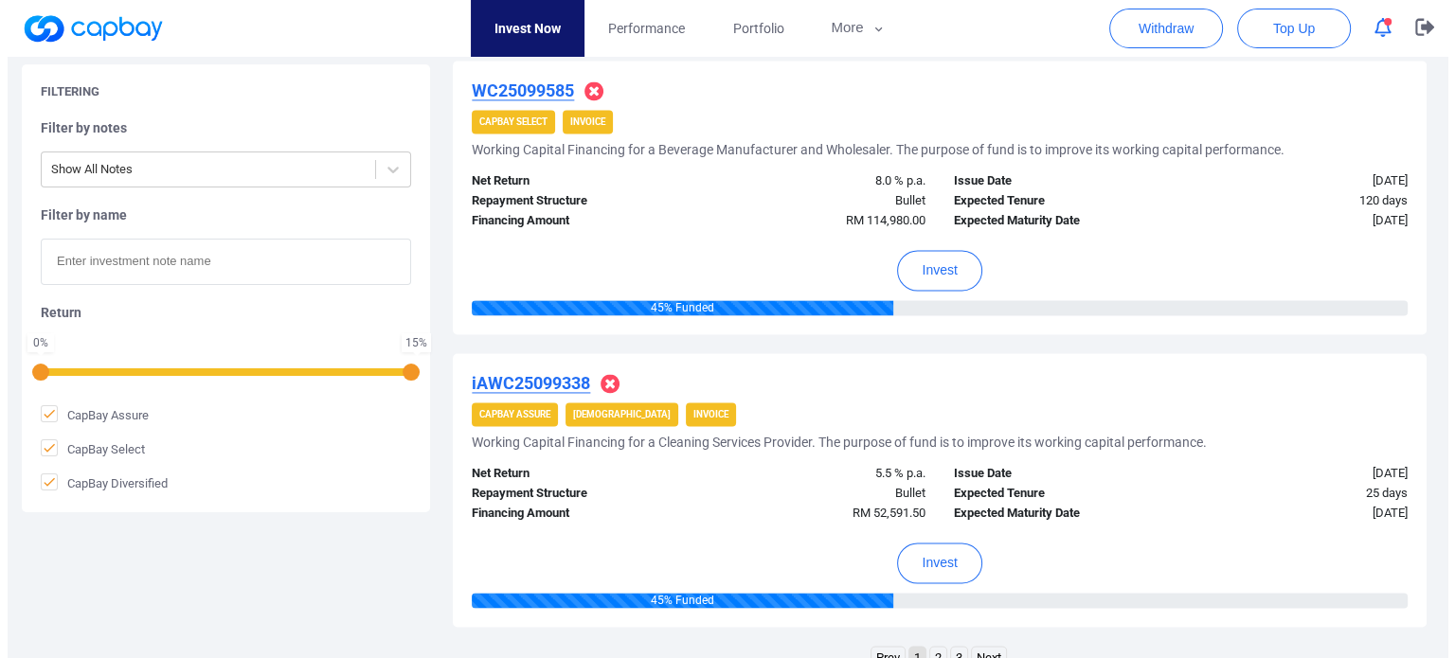
scroll to position [2660, 0]
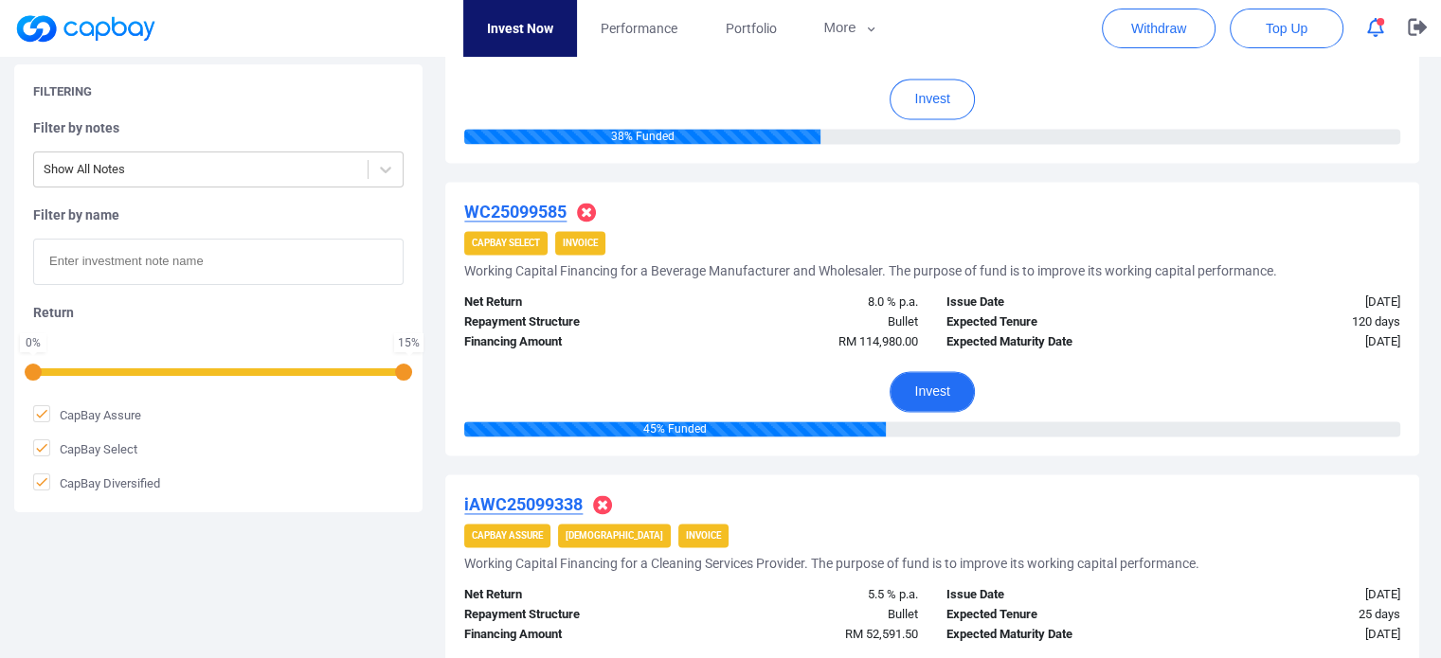
click at [959, 392] on button "Invest" at bounding box center [932, 391] width 84 height 41
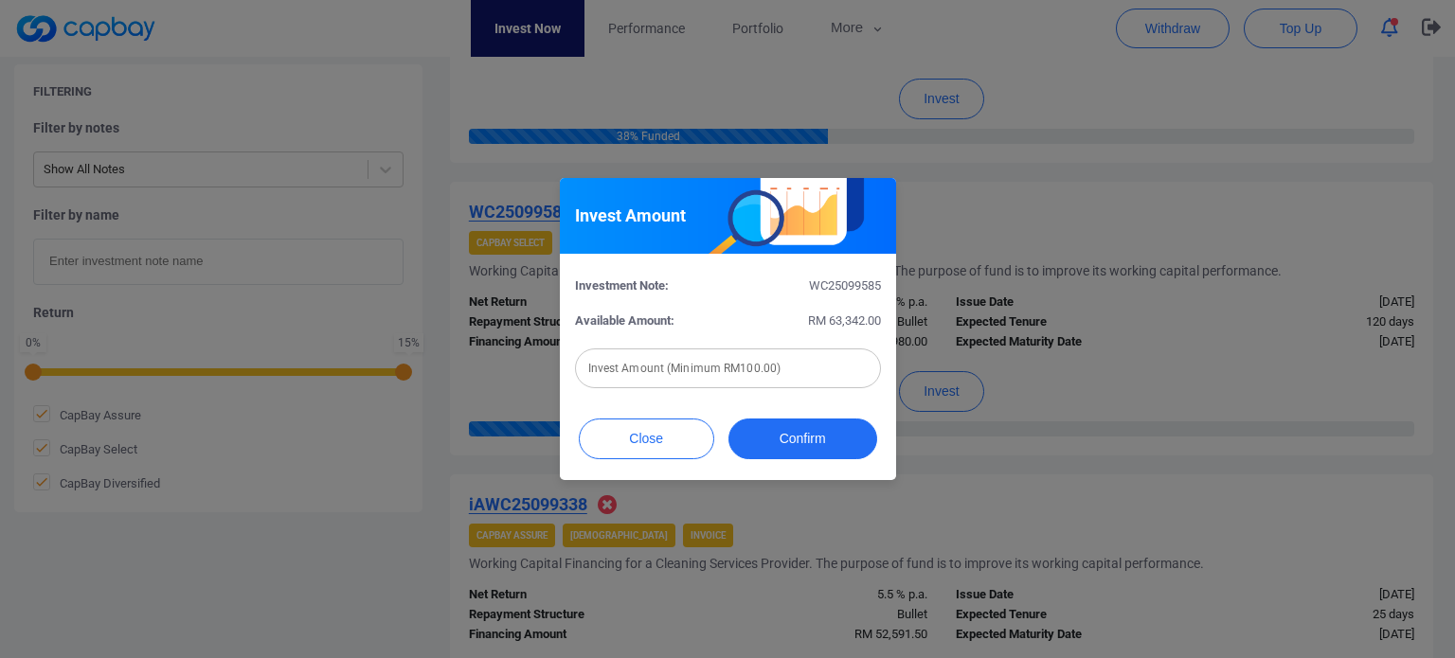
click at [820, 374] on input "text" at bounding box center [728, 369] width 306 height 40
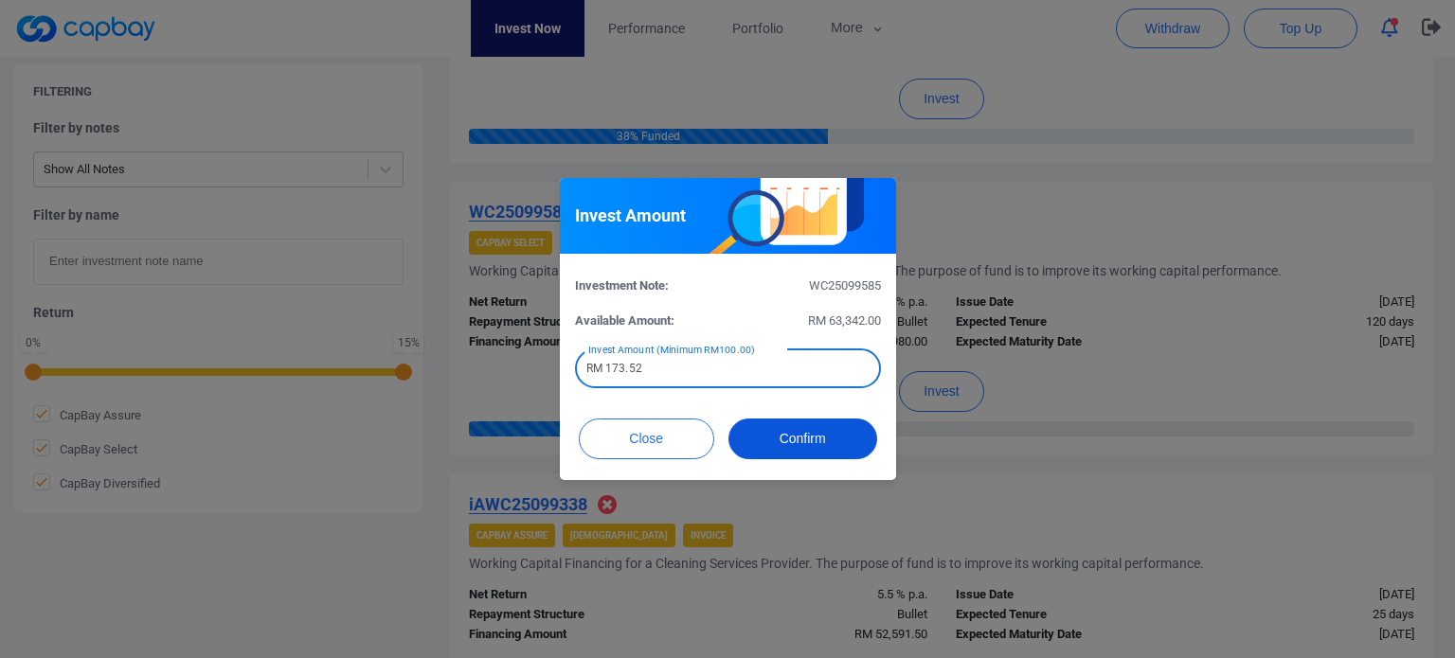
type input "RM 173.52"
click at [830, 439] on button "Confirm" at bounding box center [803, 439] width 149 height 41
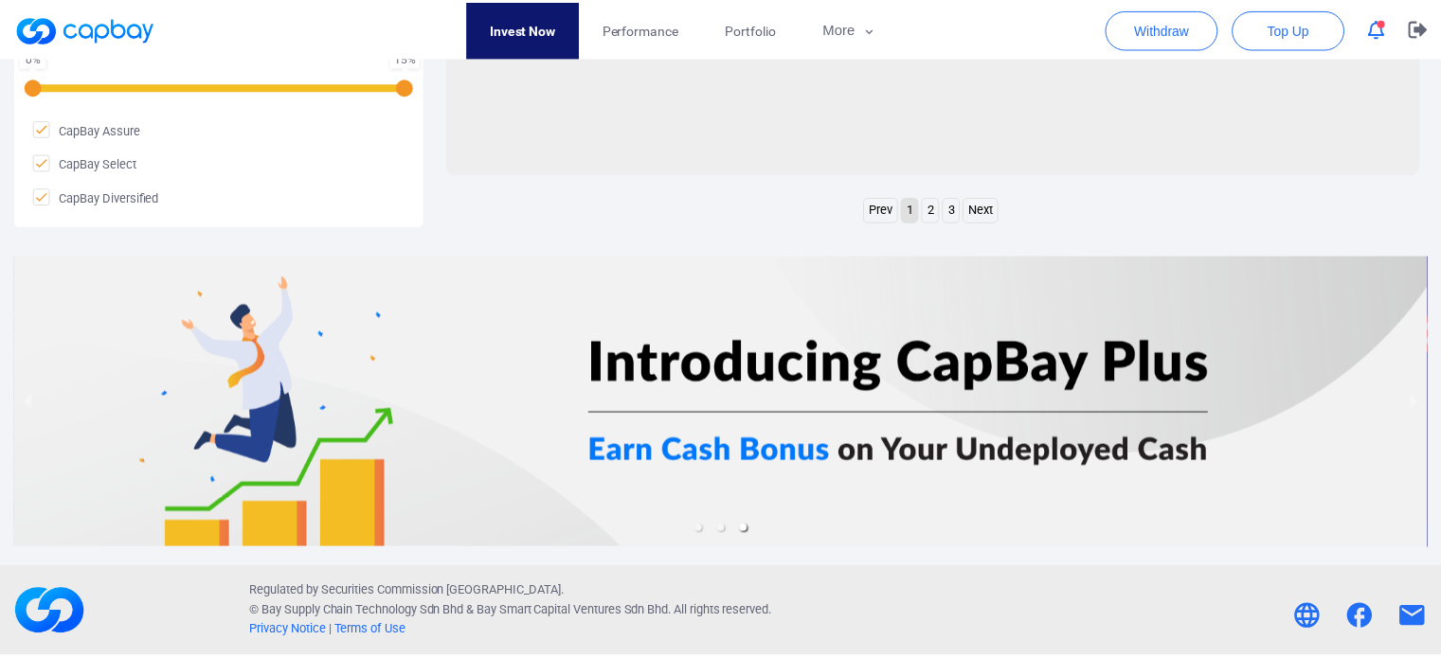
scroll to position [954, 0]
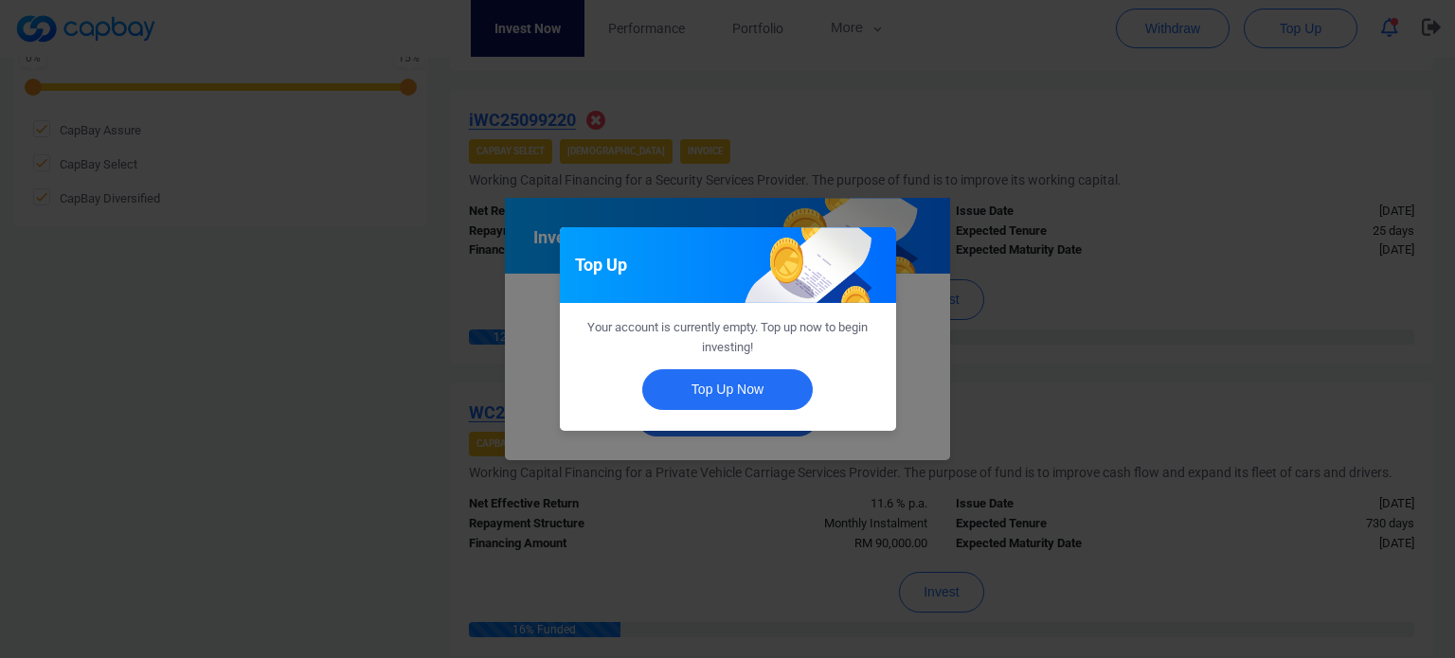
click at [436, 389] on div "Top Up Your account is currently empty. Top up now to begin investing! Top Up N…" at bounding box center [727, 329] width 1455 height 658
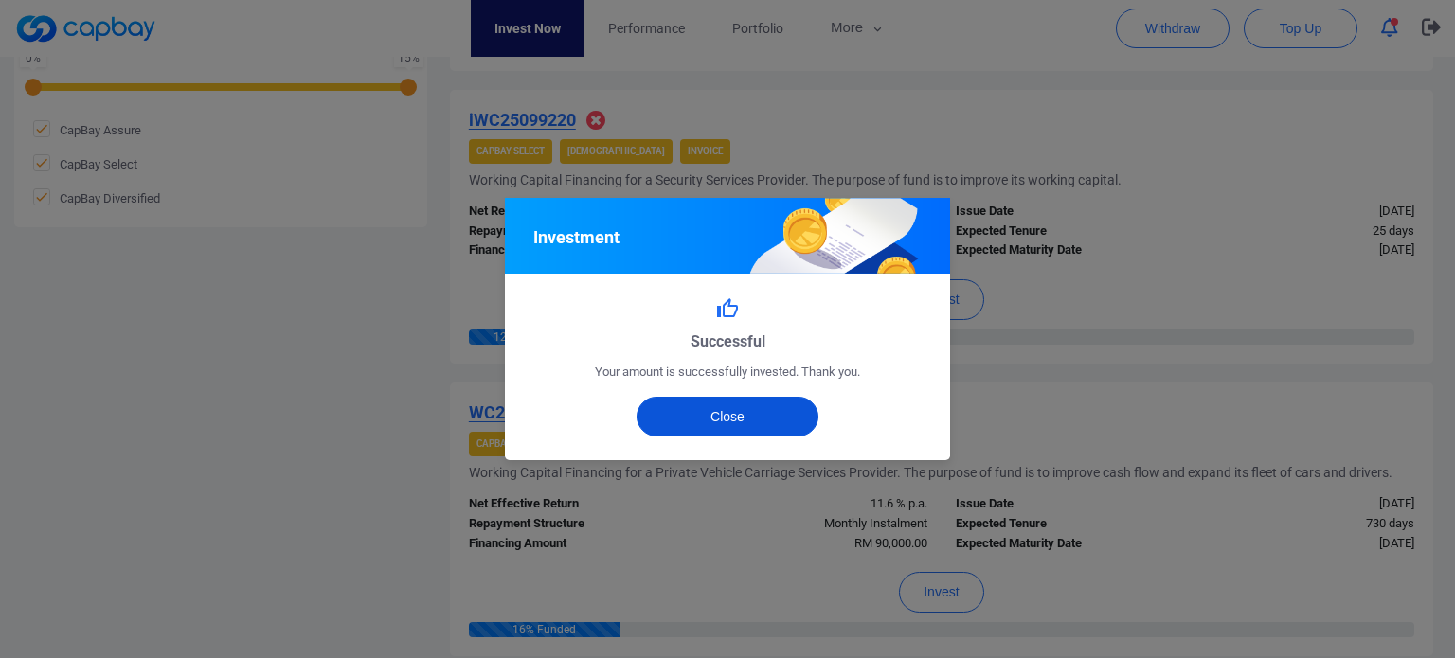
click at [675, 420] on button "Close" at bounding box center [728, 417] width 183 height 40
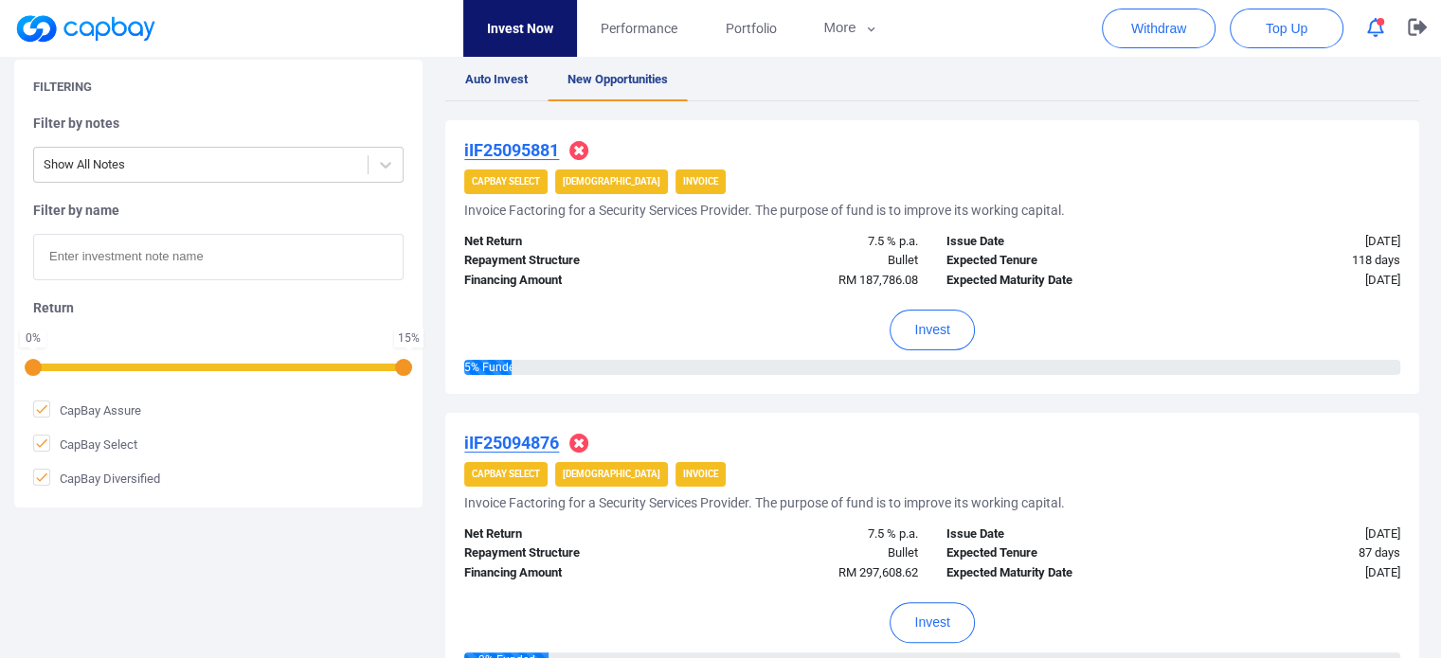
scroll to position [0, 0]
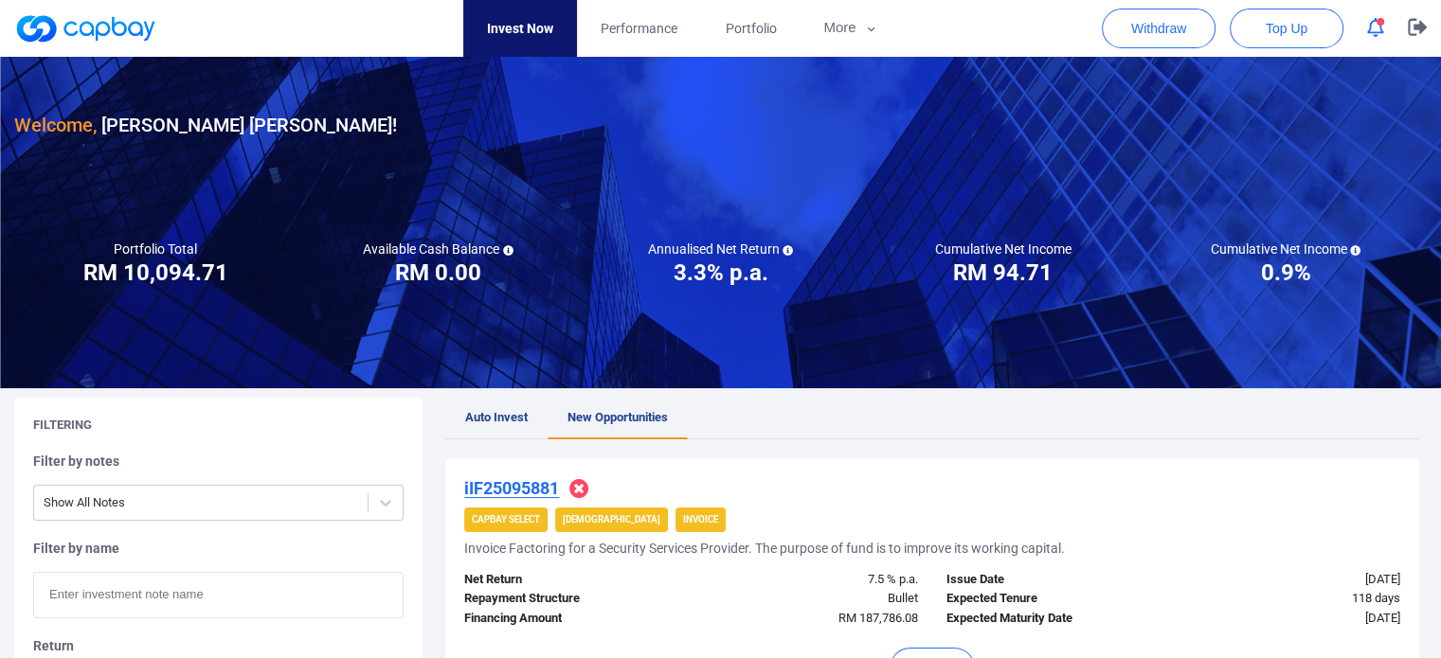
click at [1379, 22] on span "button" at bounding box center [1381, 22] width 8 height 8
click at [1414, 29] on icon "button" at bounding box center [1417, 27] width 19 height 17
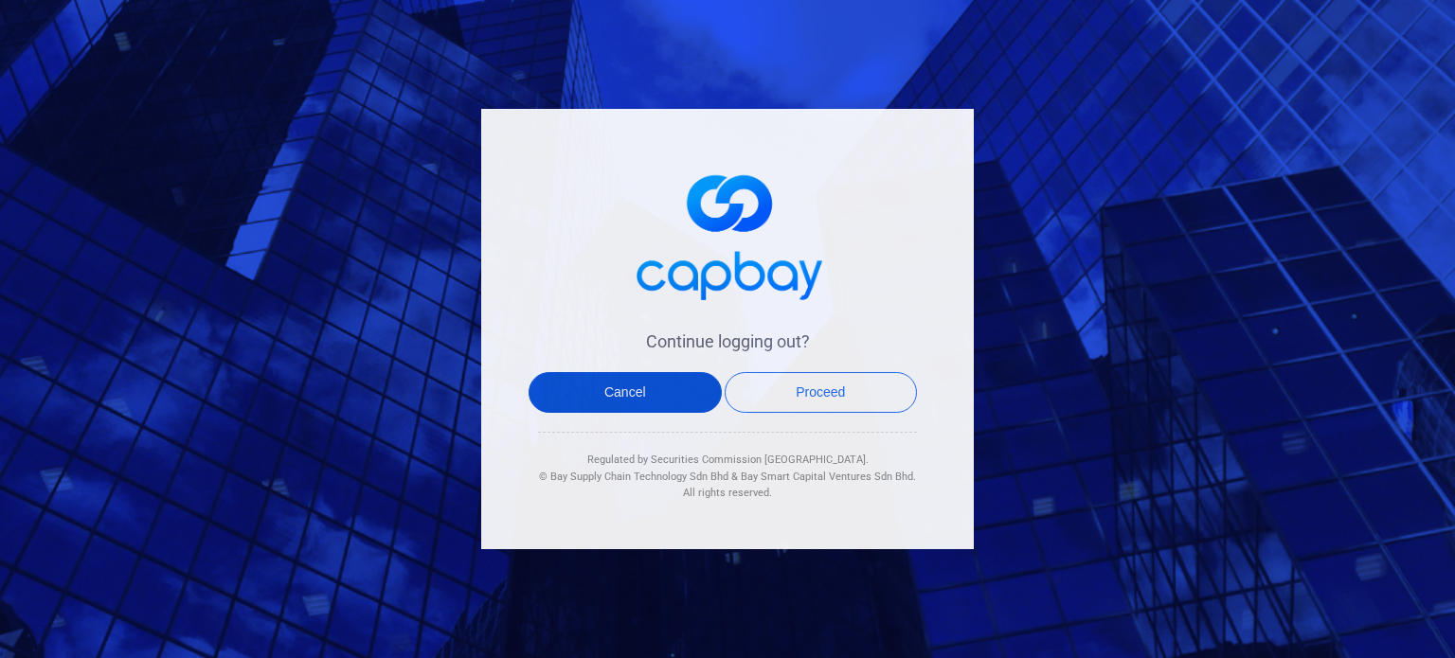
click at [664, 403] on button "Cancel" at bounding box center [625, 392] width 193 height 41
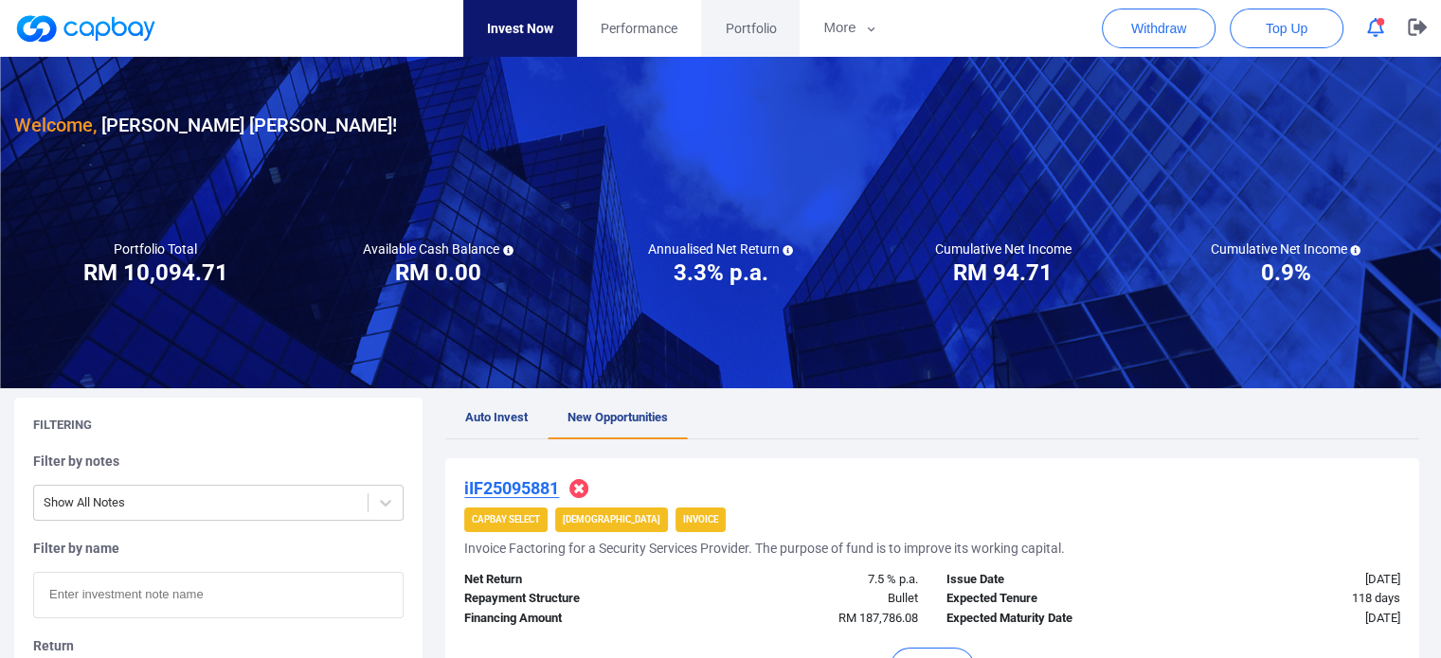
click at [753, 47] on link "Portfolio" at bounding box center [750, 28] width 99 height 57
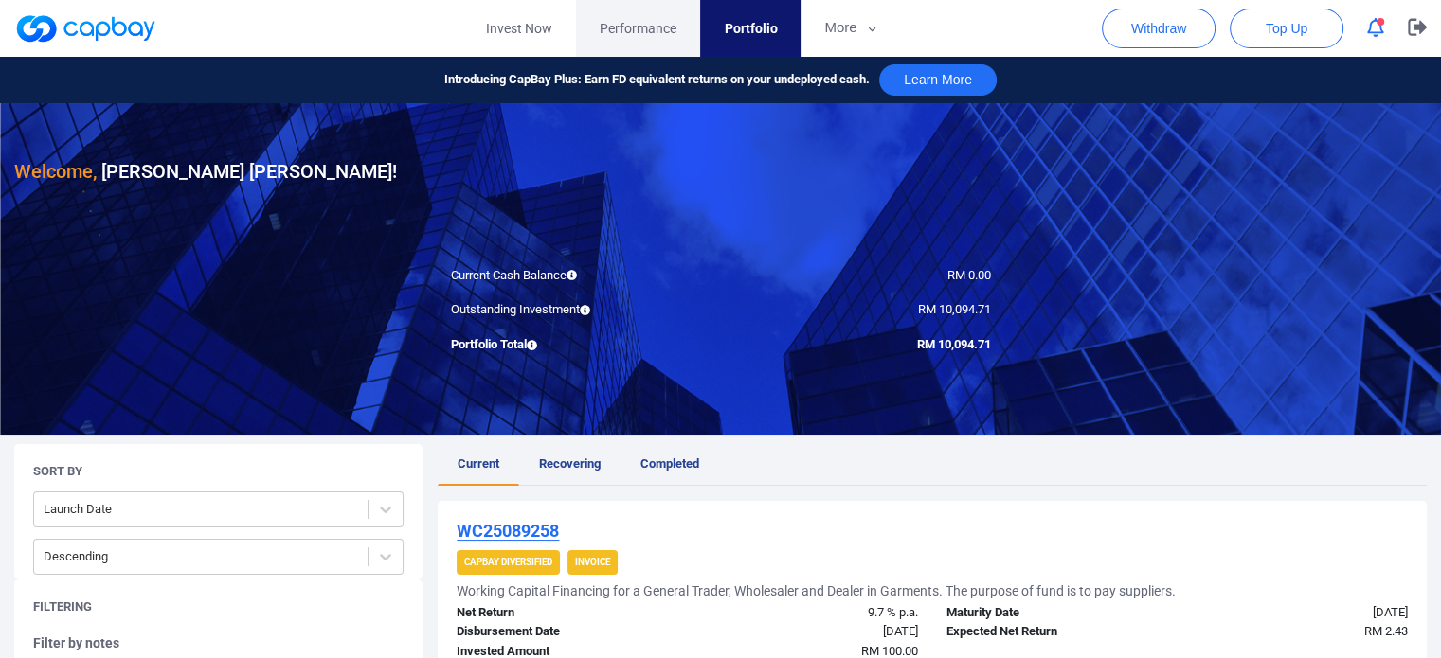
click at [648, 43] on link "Performance" at bounding box center [638, 28] width 124 height 57
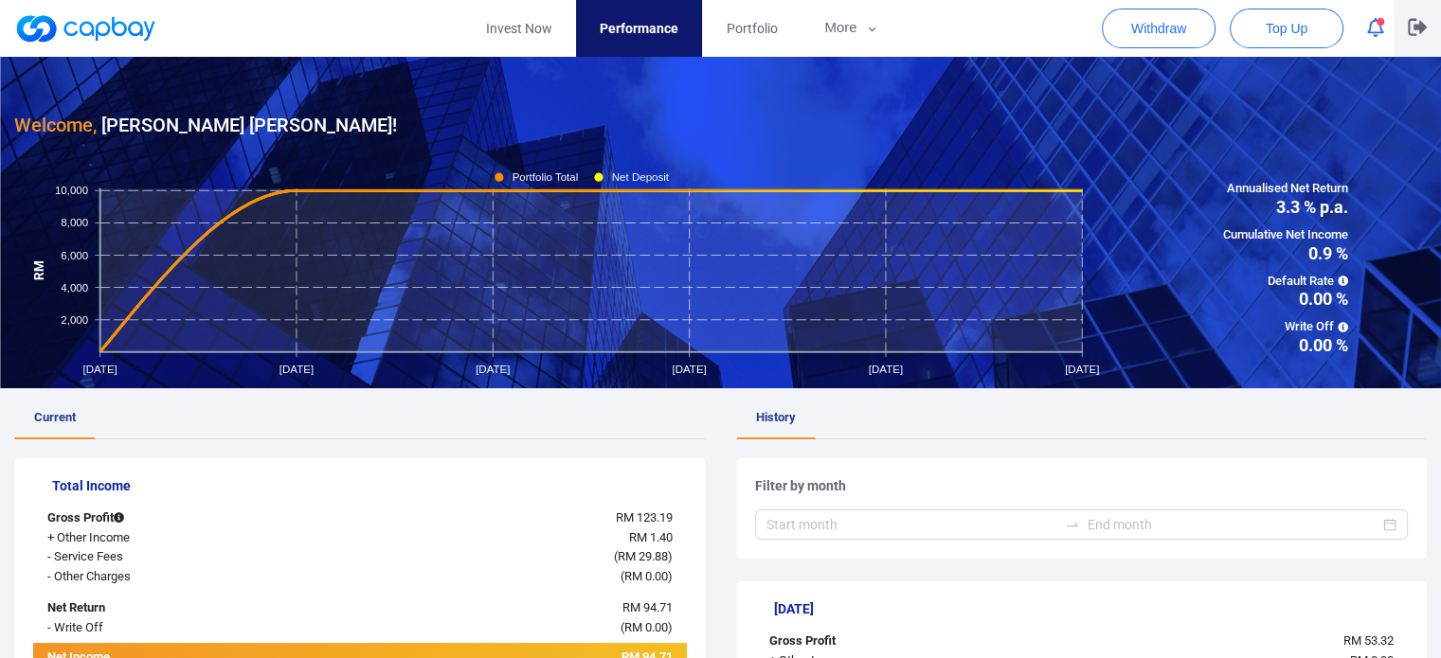
click at [1425, 37] on p "button" at bounding box center [1417, 28] width 19 height 20
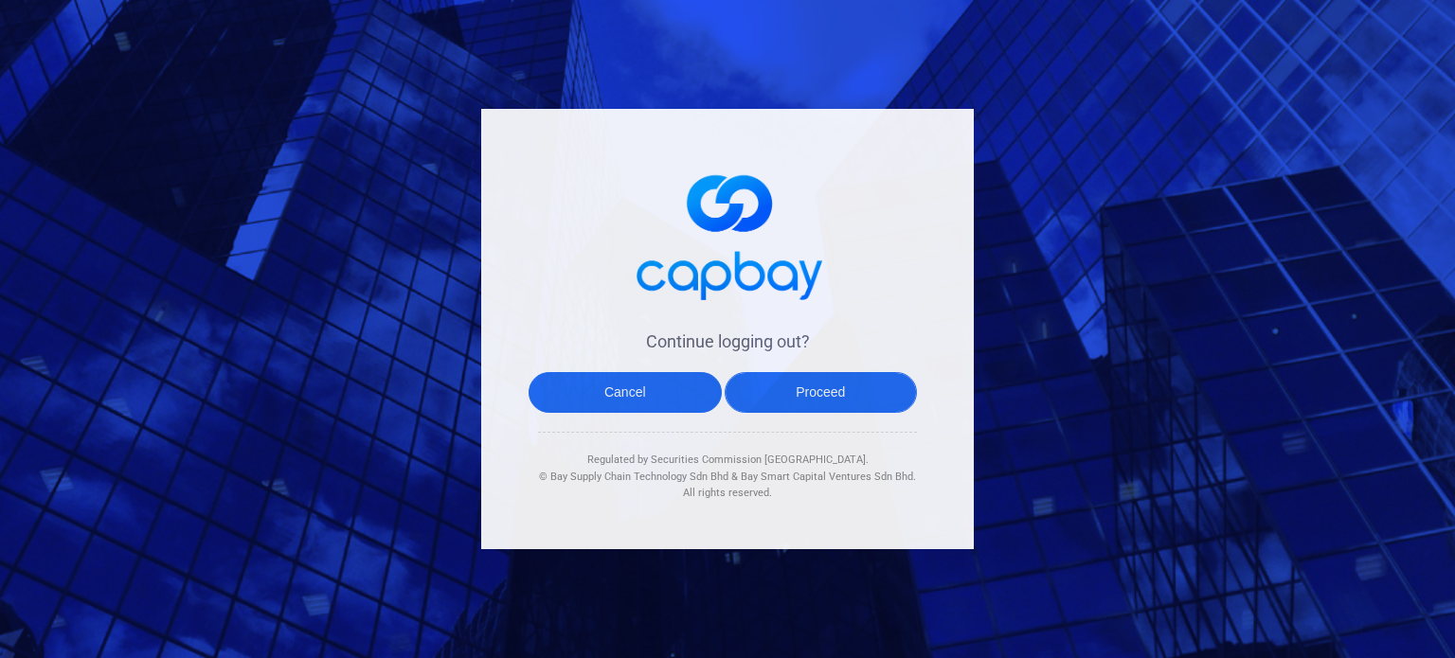
click at [877, 391] on button "Proceed" at bounding box center [821, 392] width 193 height 41
